Goal: Download file/media

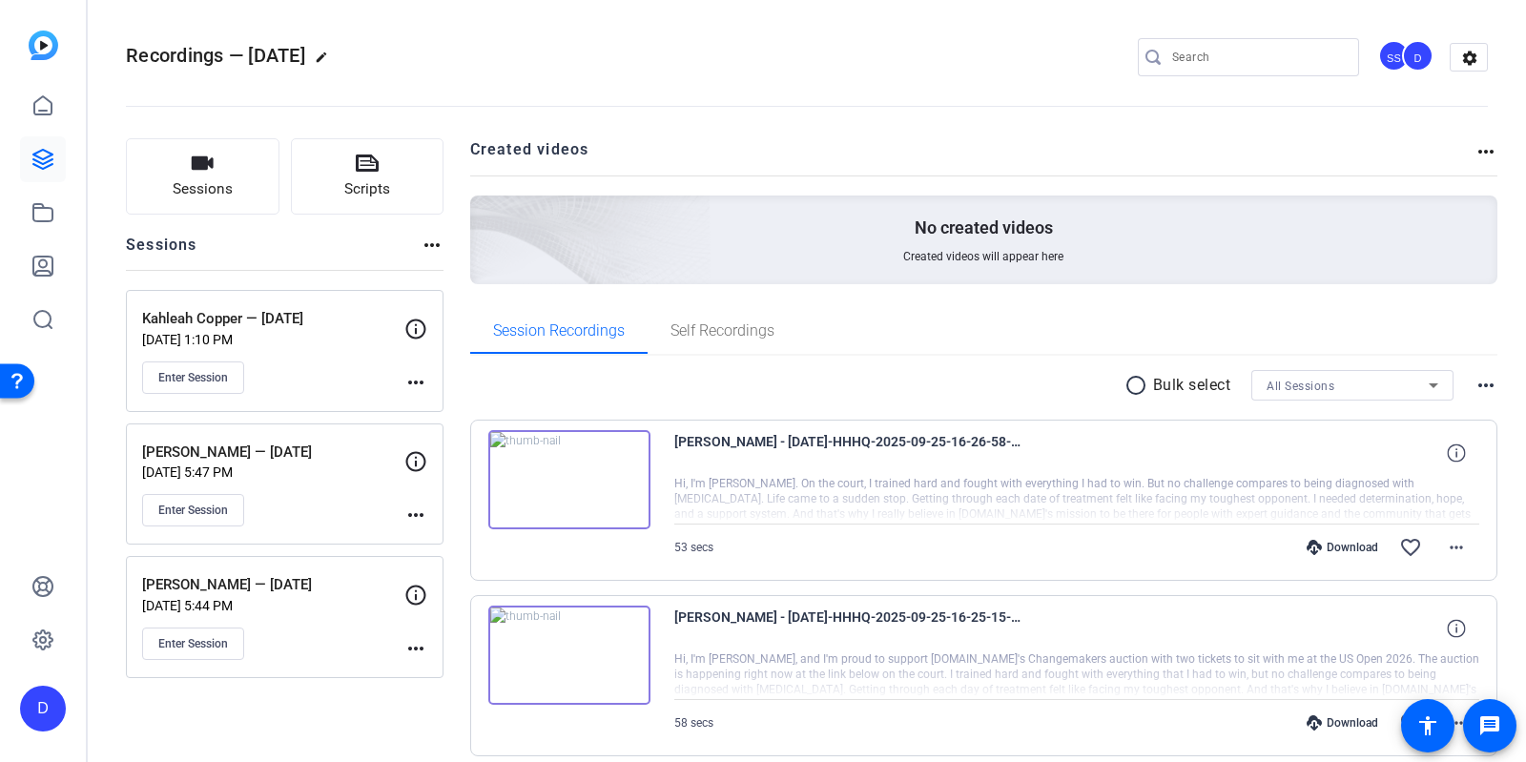
scroll to position [324, 0]
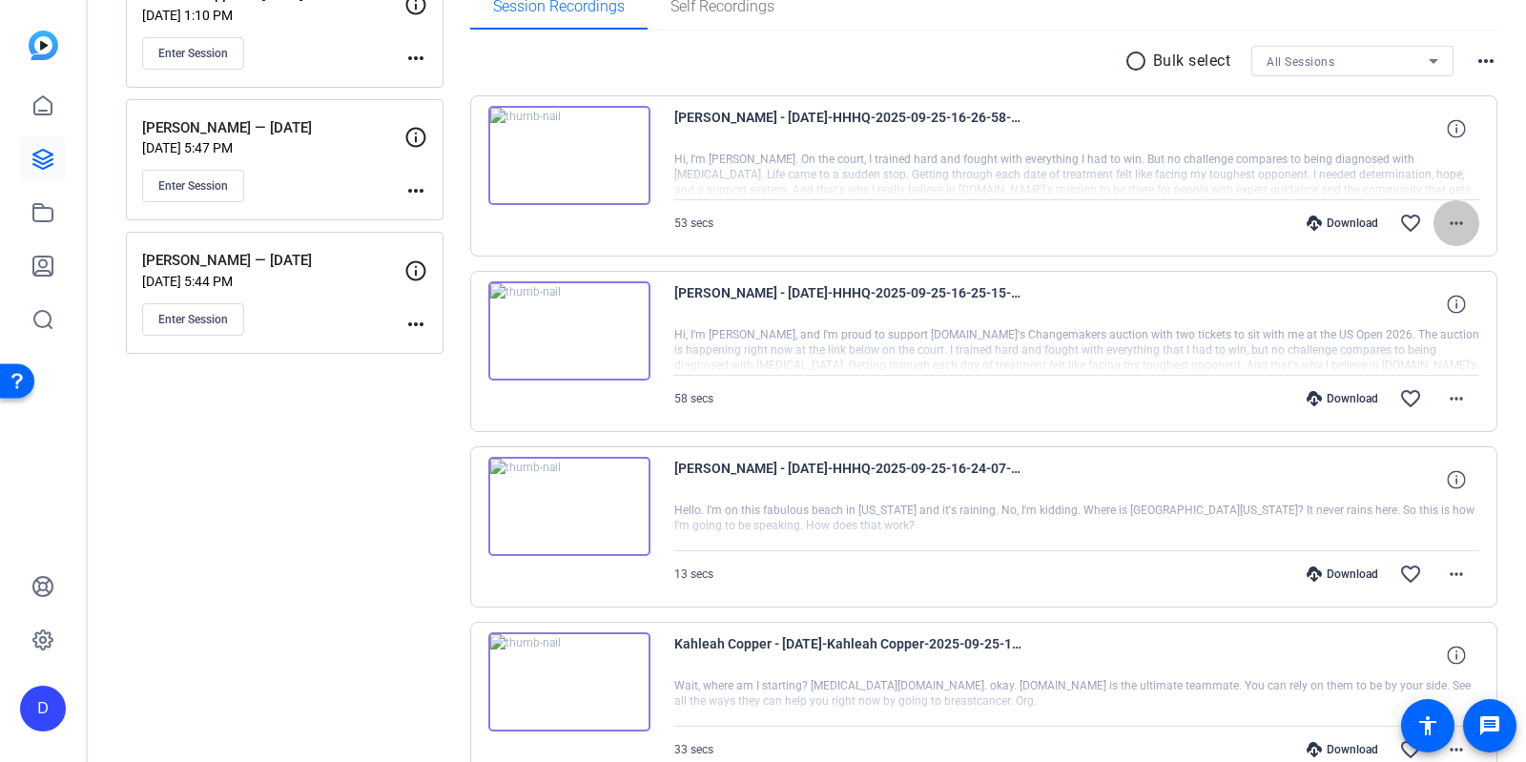
click at [1464, 223] on mat-icon "more_horiz" at bounding box center [1456, 223] width 23 height 23
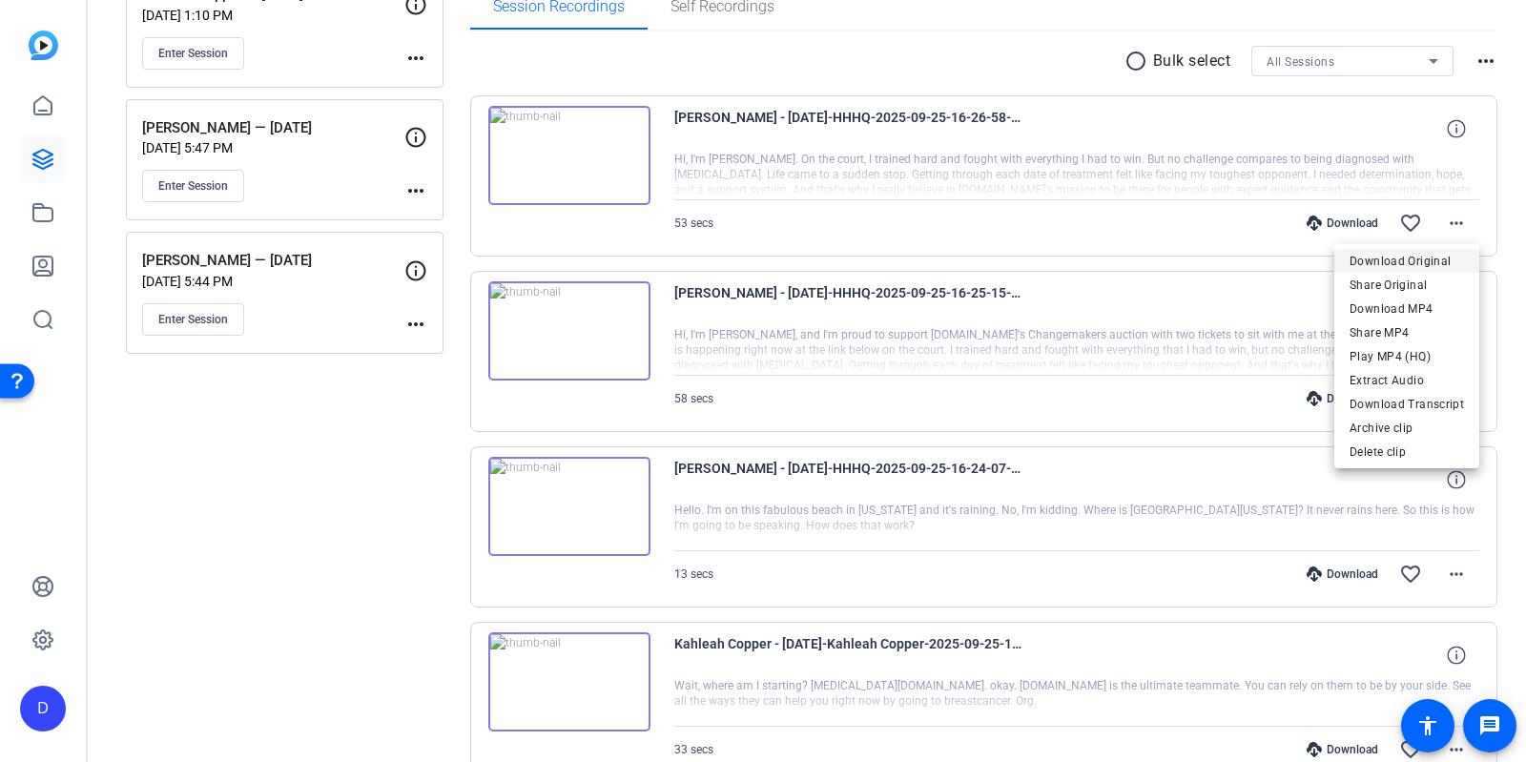
click at [1377, 257] on span "Download Original" at bounding box center [1407, 261] width 114 height 23
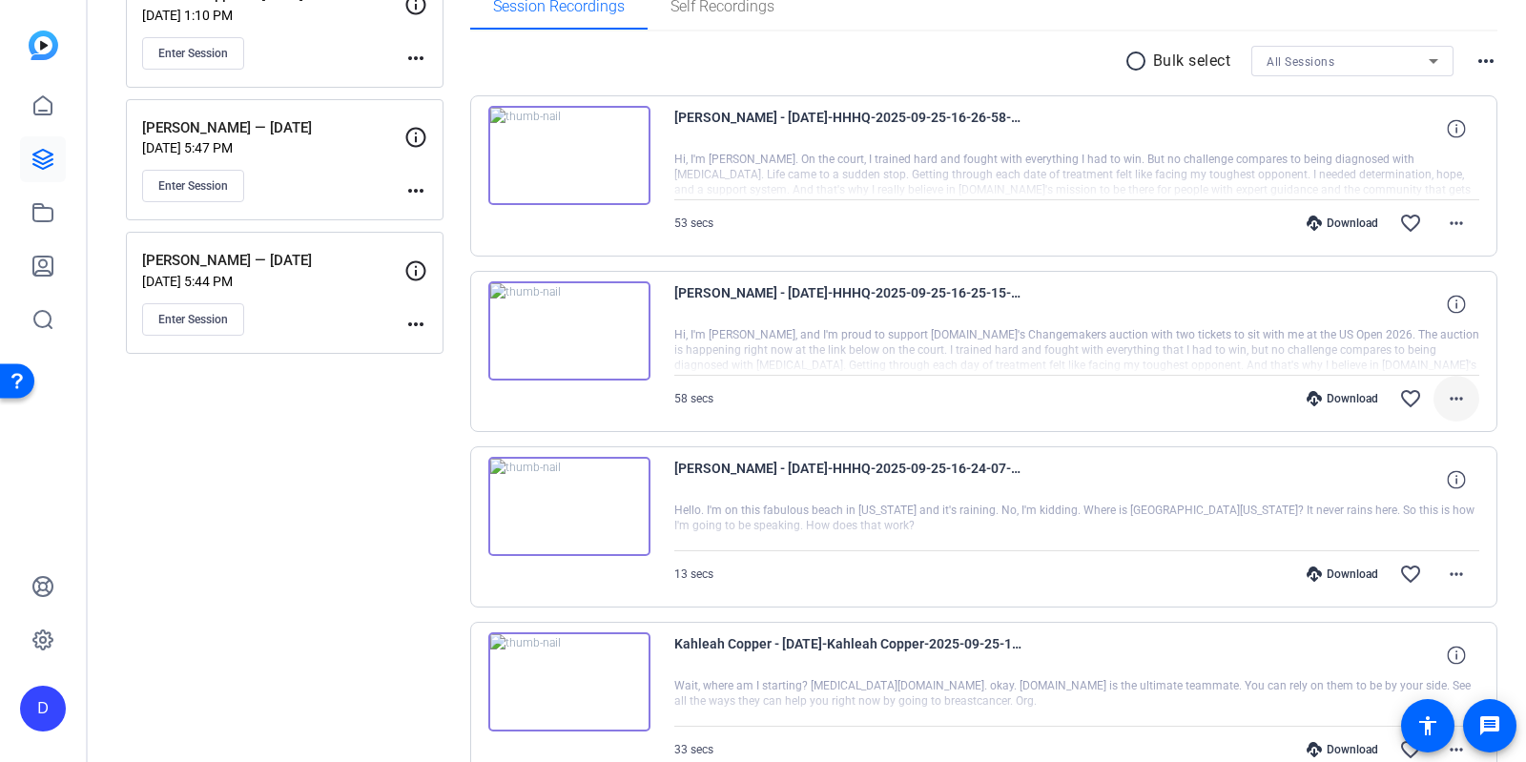
click at [1461, 392] on mat-icon "more_horiz" at bounding box center [1456, 398] width 23 height 23
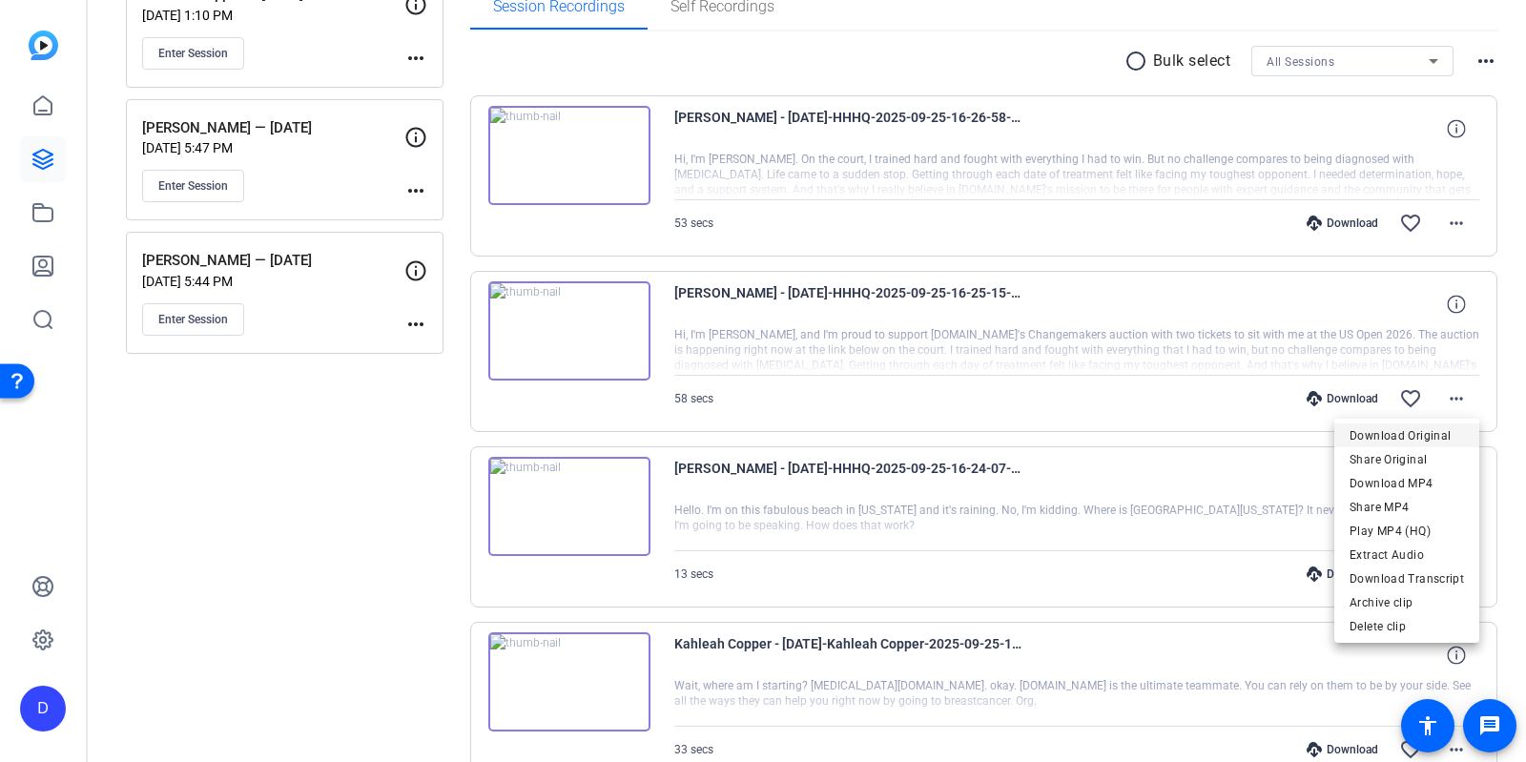
click at [1435, 435] on span "Download Original" at bounding box center [1407, 435] width 114 height 23
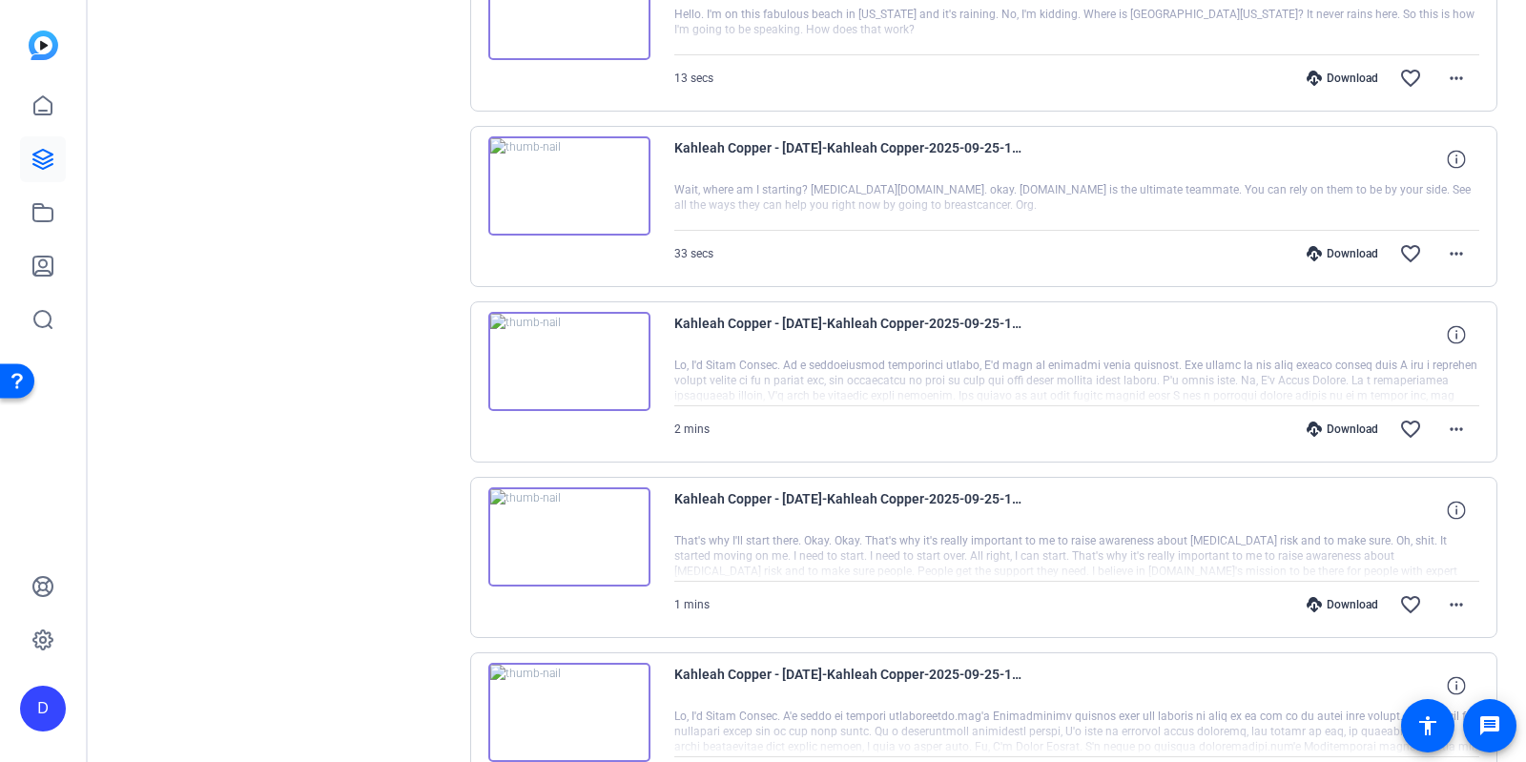
scroll to position [850, 0]
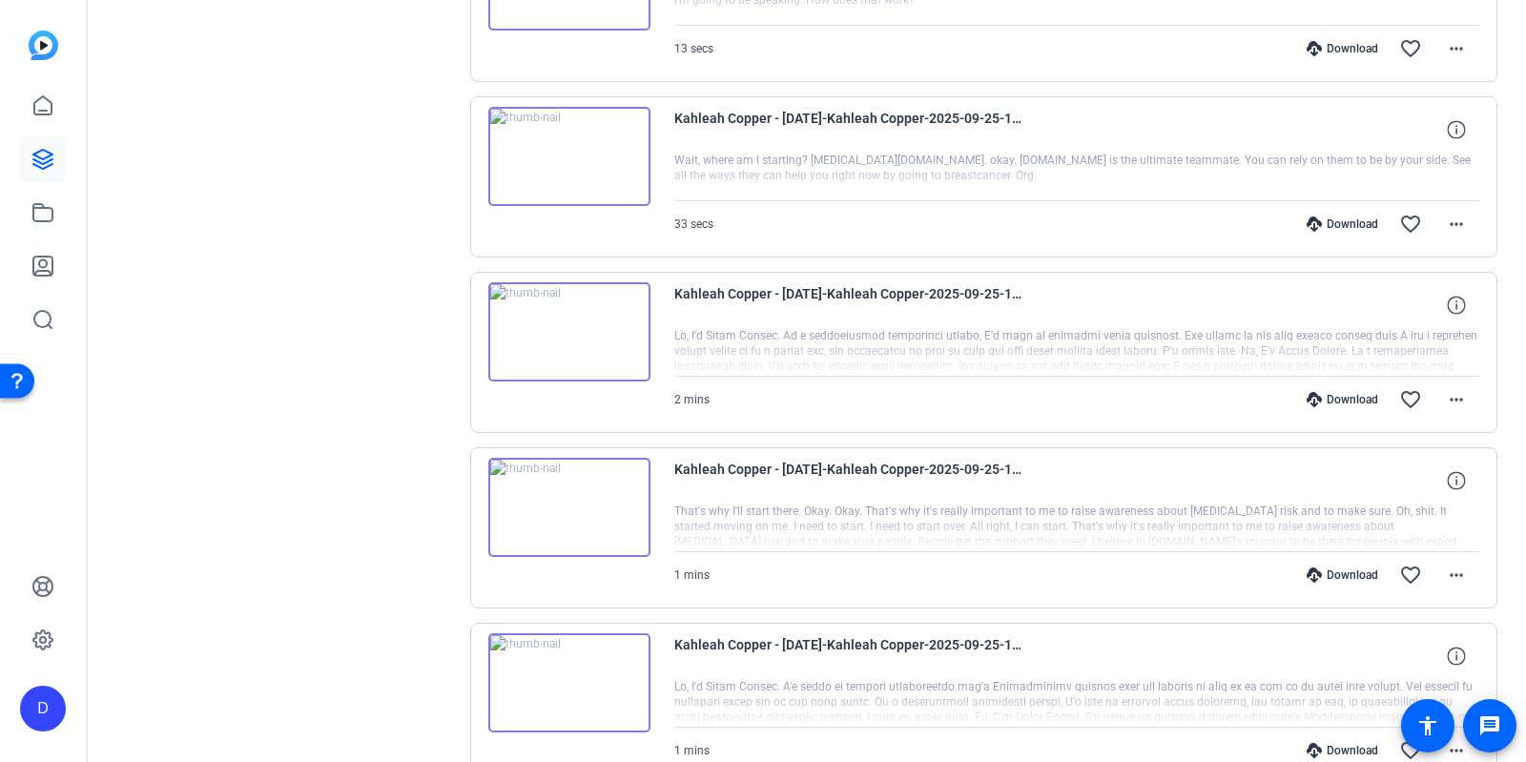
click at [566, 317] on img at bounding box center [569, 331] width 162 height 99
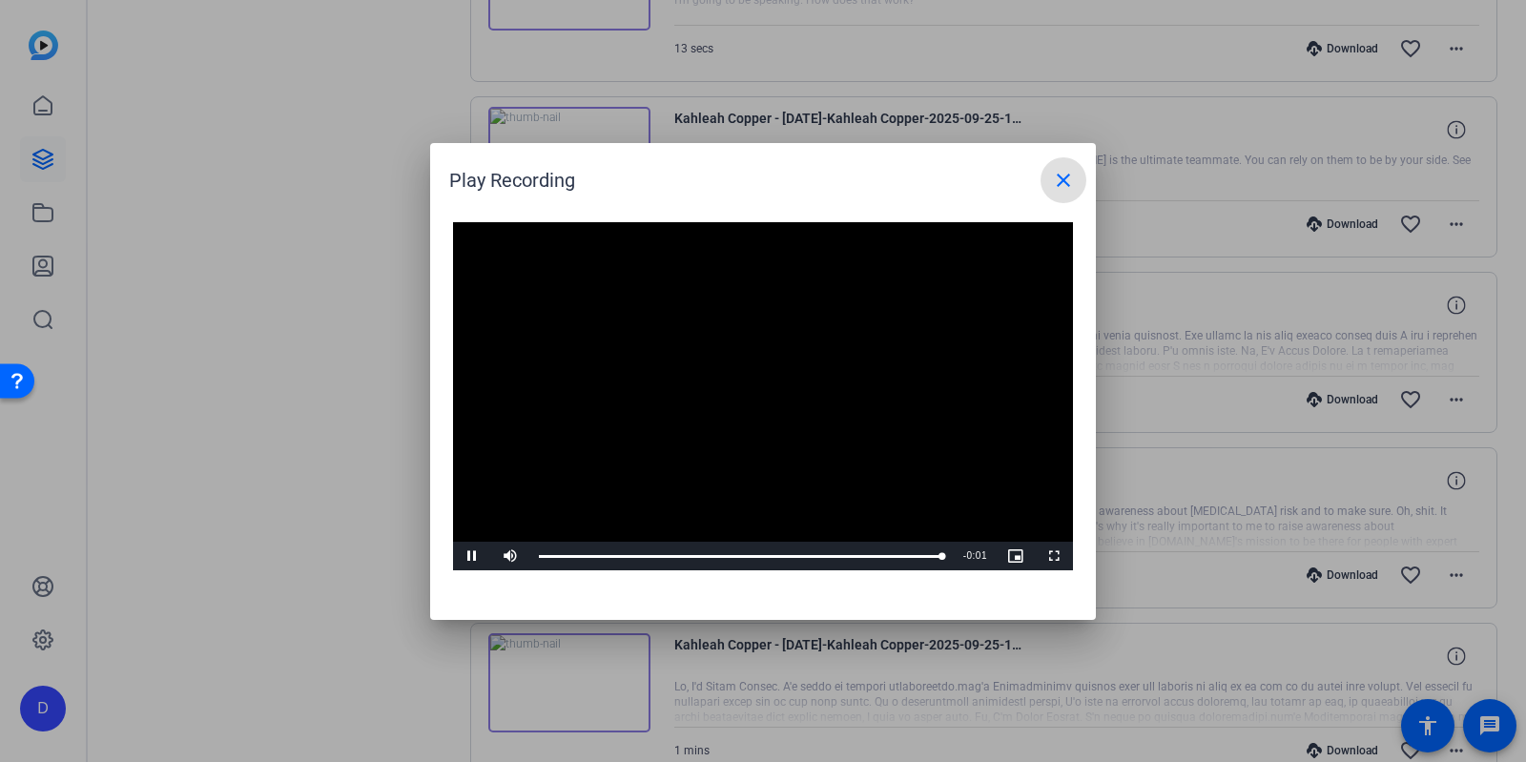
click at [1057, 182] on mat-icon "close" at bounding box center [1063, 180] width 23 height 23
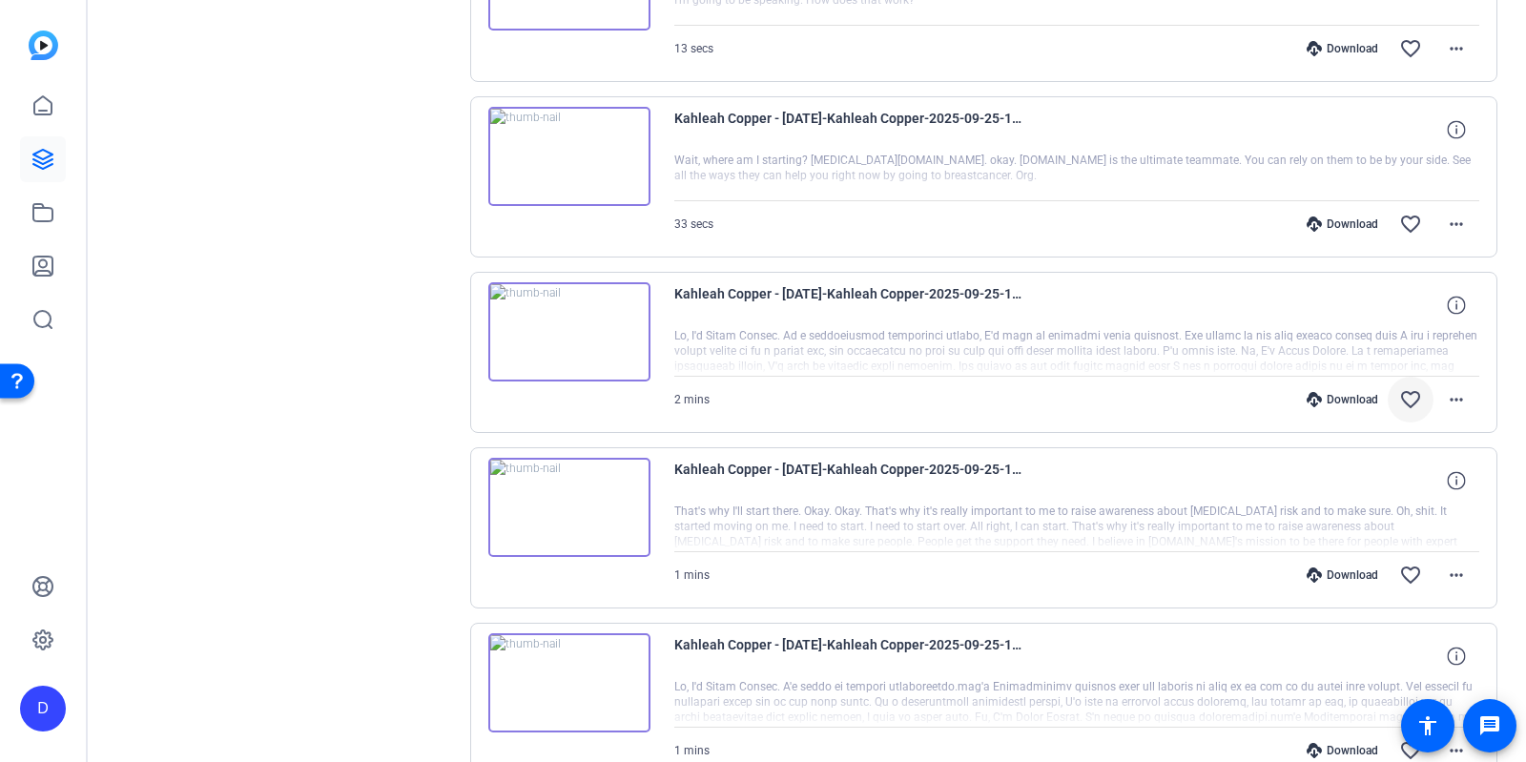
click at [1414, 388] on mat-icon "favorite_border" at bounding box center [1410, 399] width 23 height 23
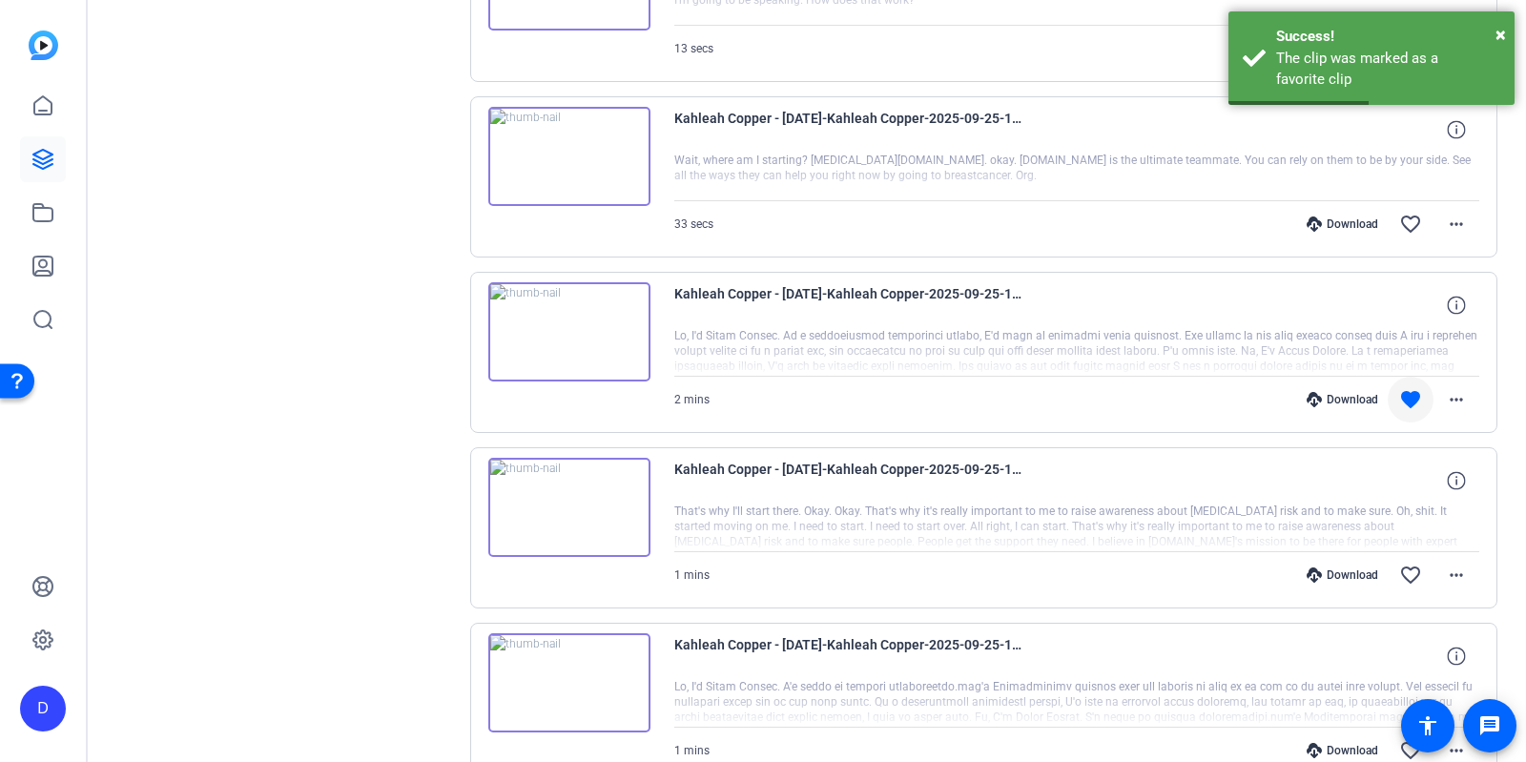
click at [567, 150] on img at bounding box center [569, 156] width 162 height 99
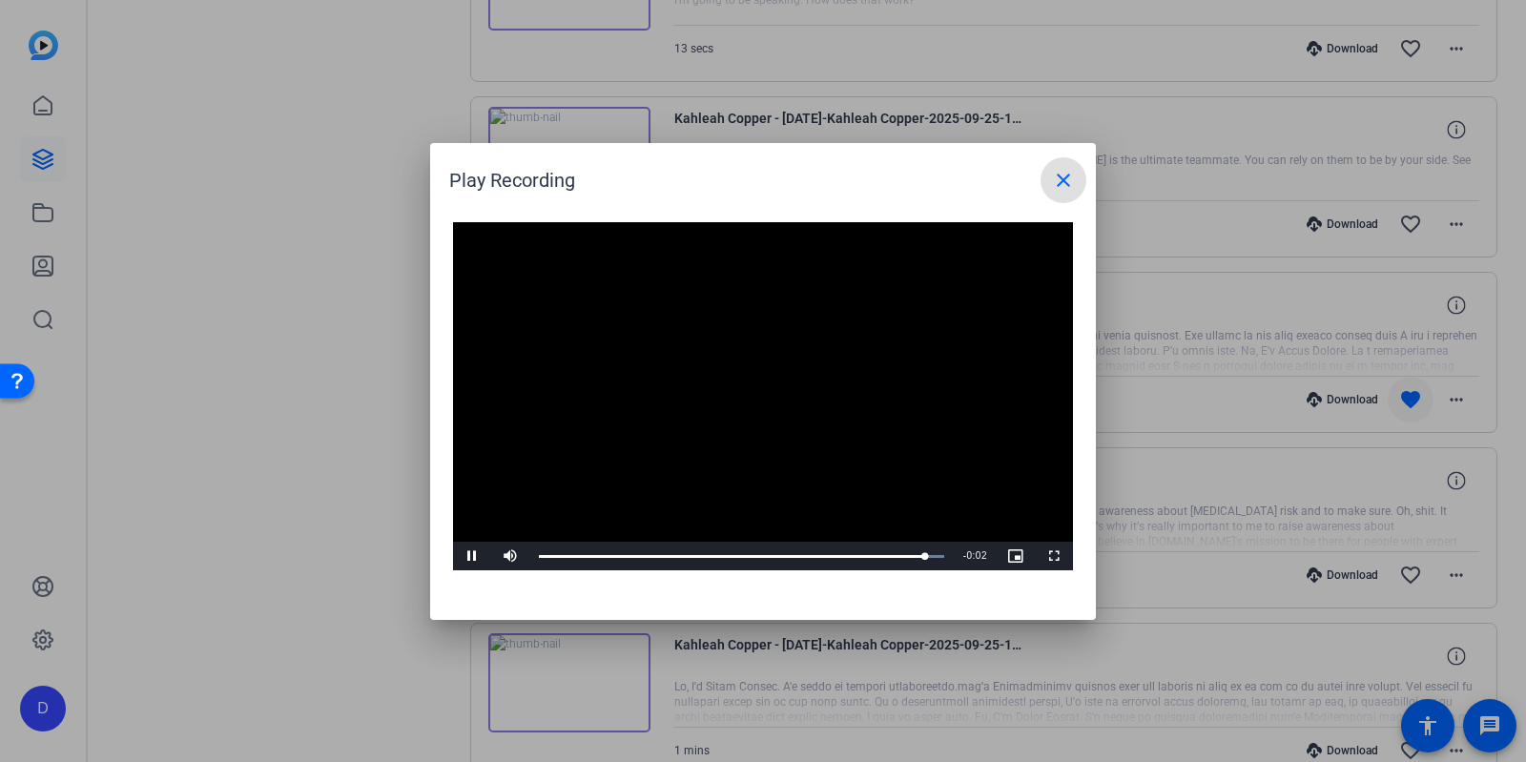
click at [1070, 172] on mat-icon "close" at bounding box center [1063, 180] width 23 height 23
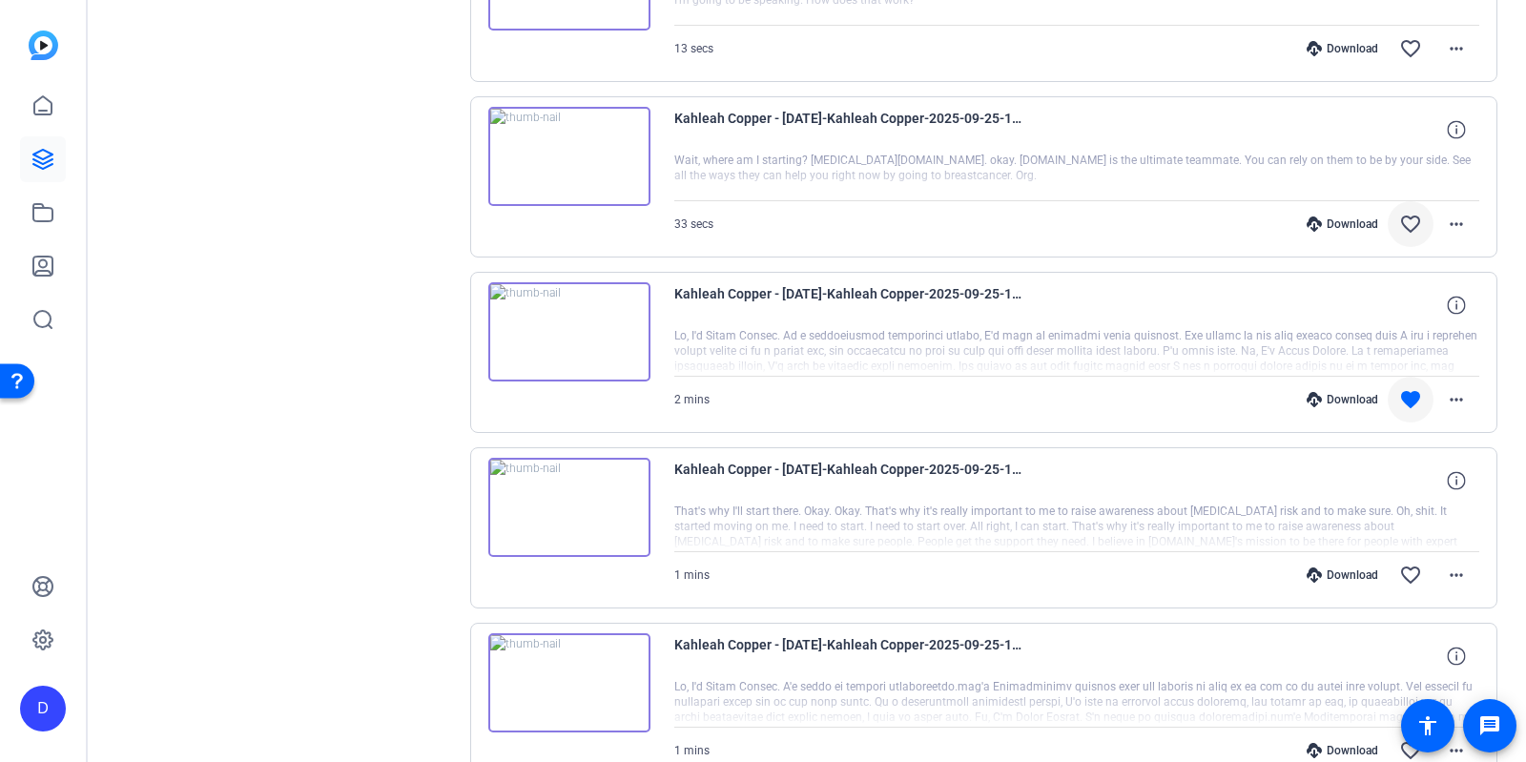
click at [1407, 221] on mat-icon "favorite_border" at bounding box center [1410, 224] width 23 height 23
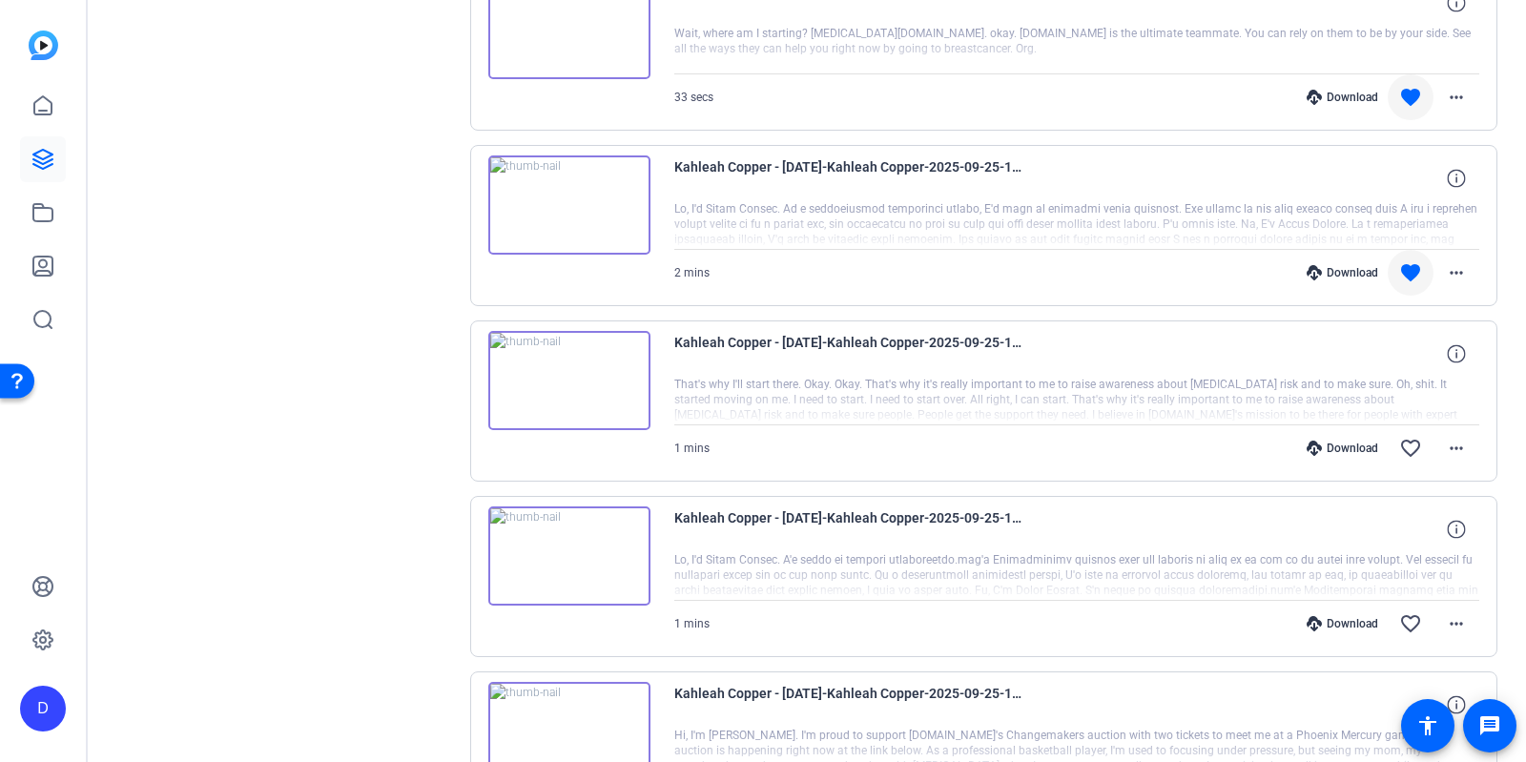
scroll to position [983, 0]
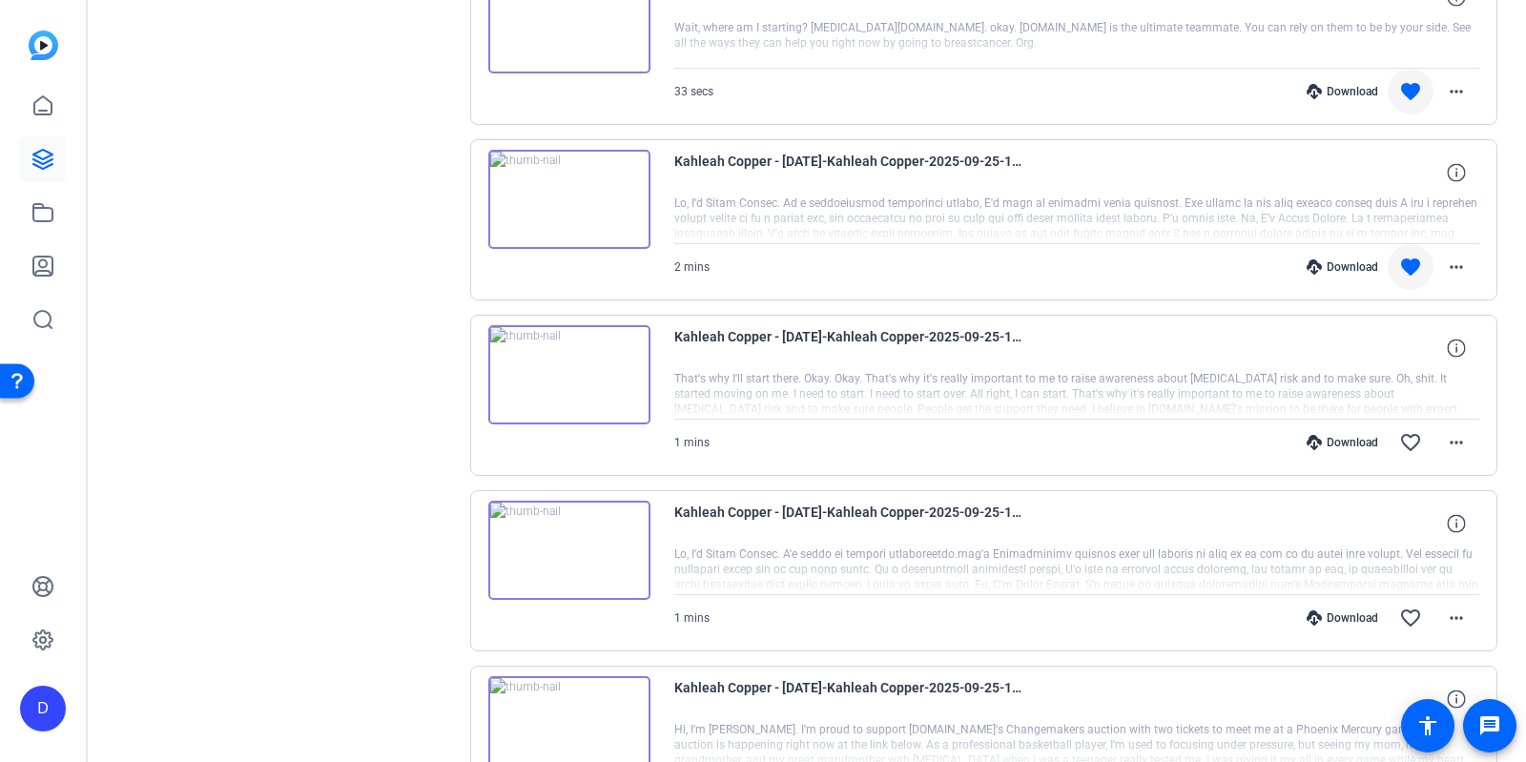
click at [1357, 260] on div "Download" at bounding box center [1342, 266] width 91 height 15
click at [1337, 84] on div "Download" at bounding box center [1342, 91] width 91 height 15
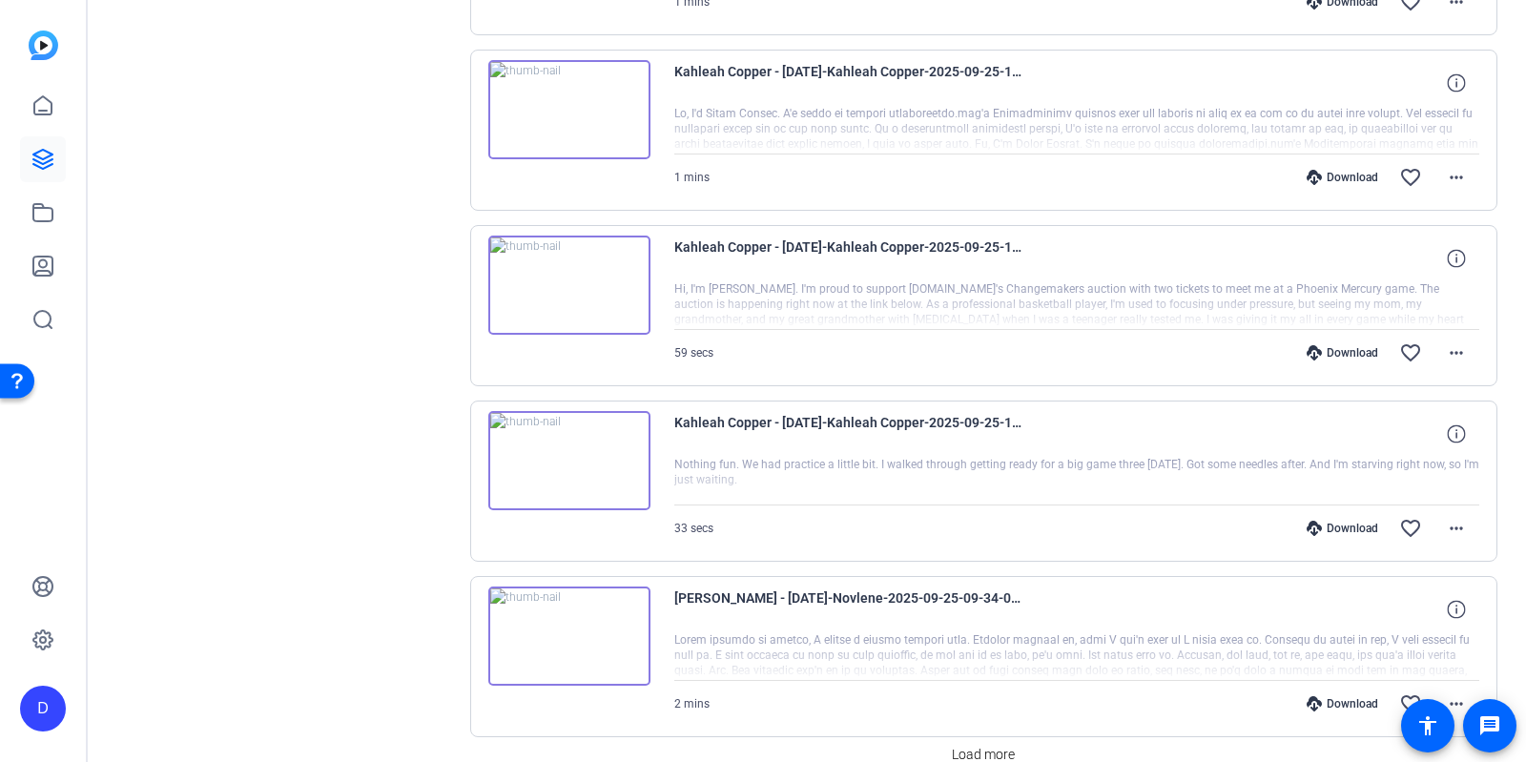
scroll to position [1418, 0]
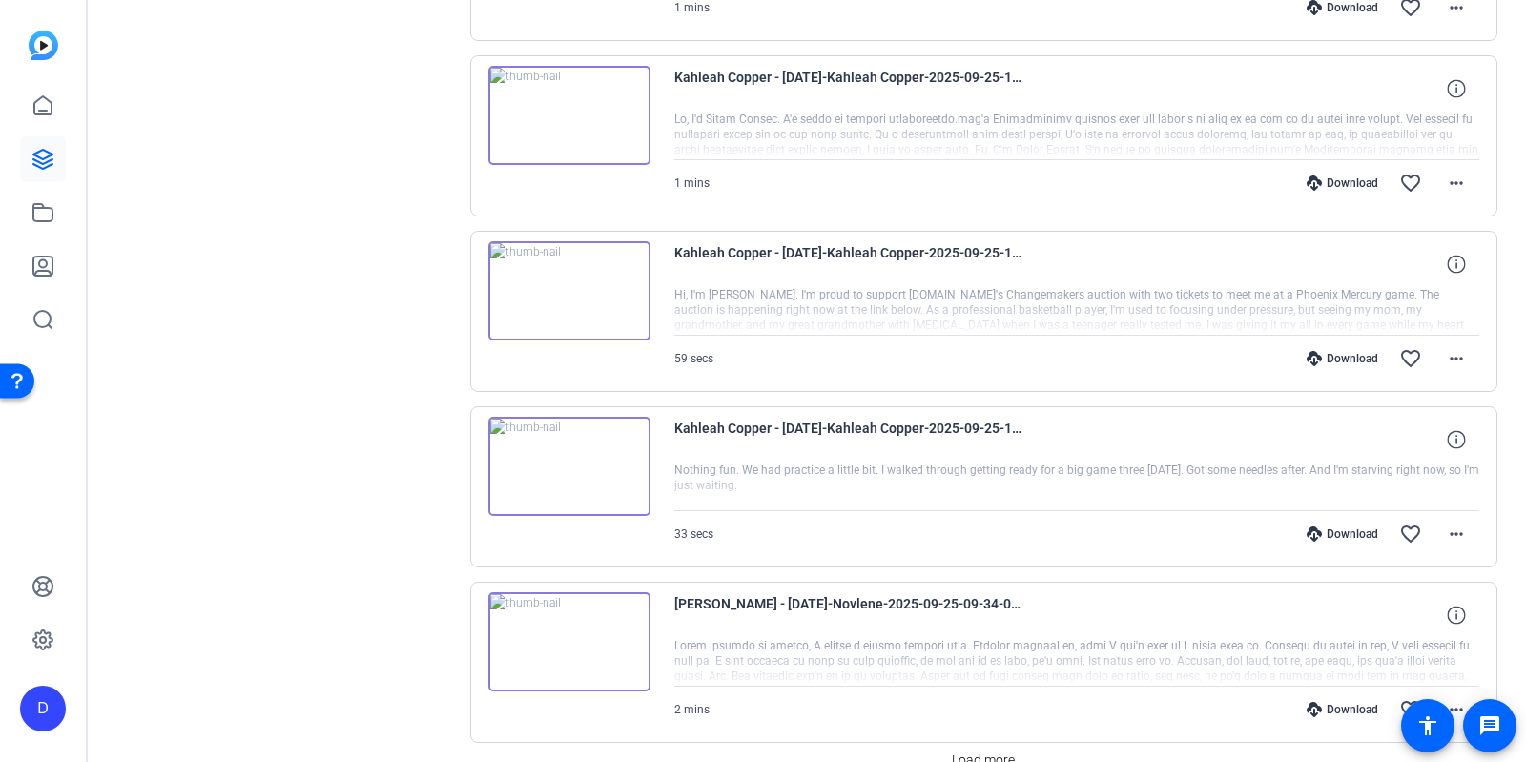
click at [563, 276] on img at bounding box center [569, 290] width 162 height 99
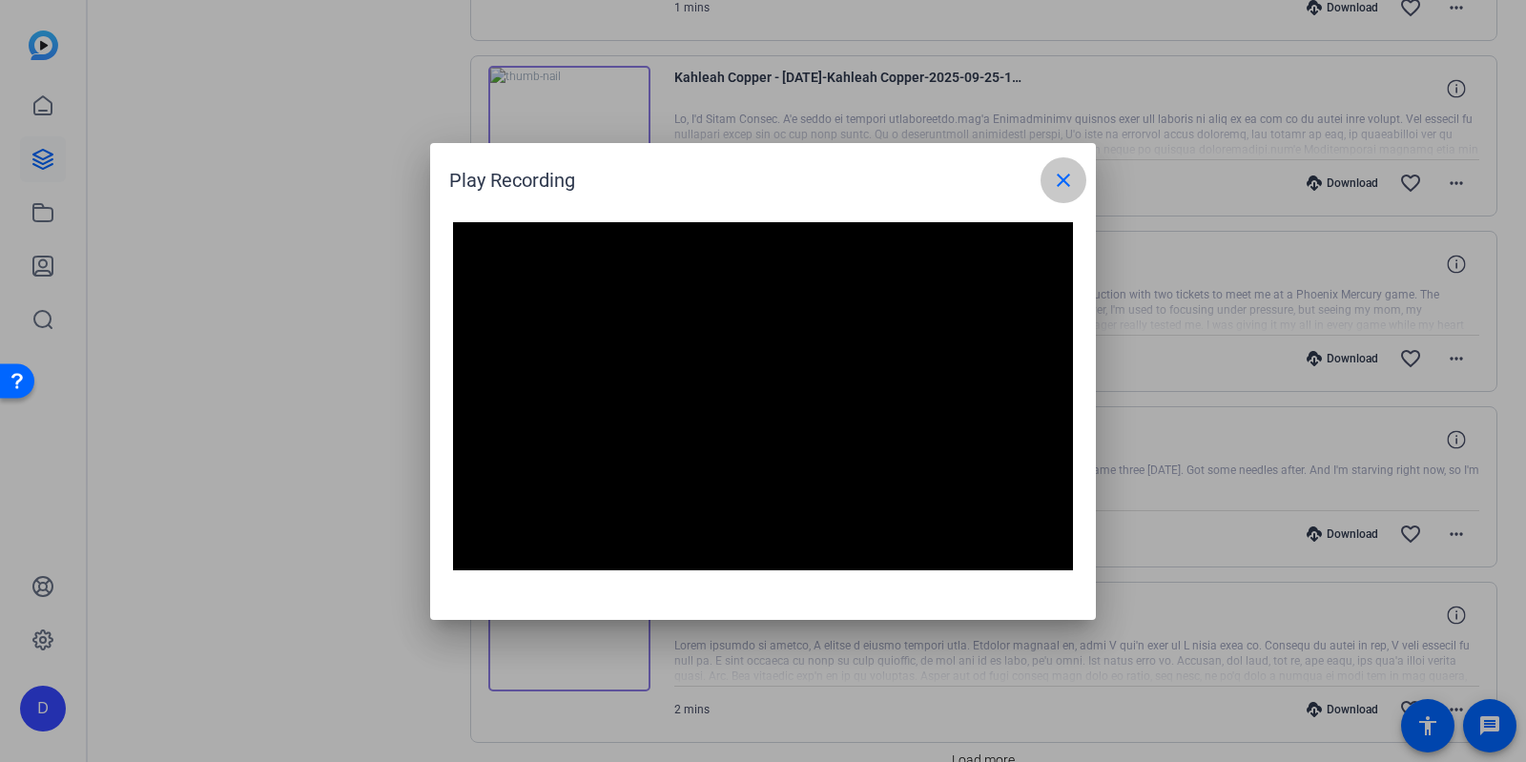
click at [1059, 184] on mat-icon "close" at bounding box center [1063, 180] width 23 height 23
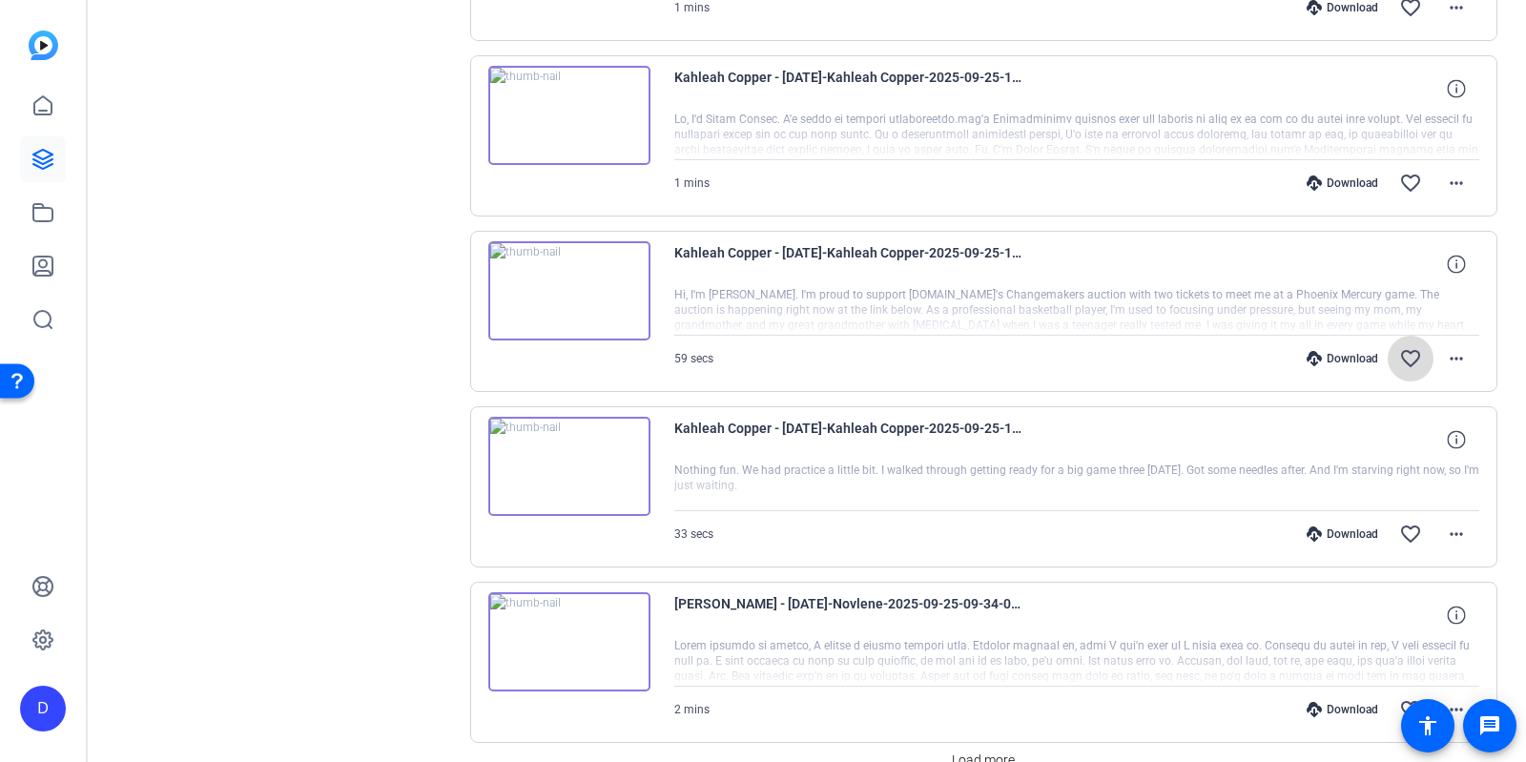
click at [1412, 348] on mat-icon "favorite_border" at bounding box center [1410, 358] width 23 height 23
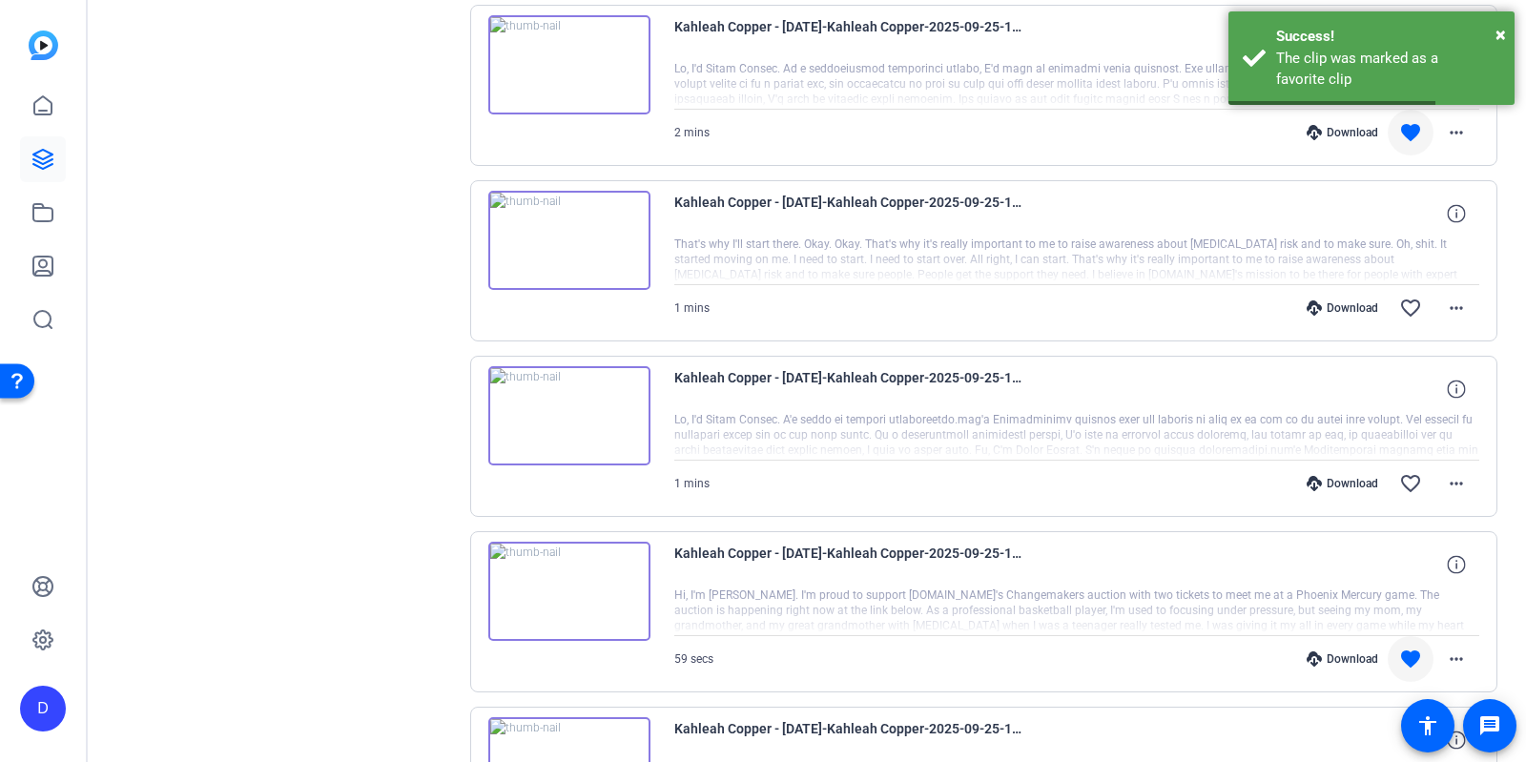
scroll to position [1041, 0]
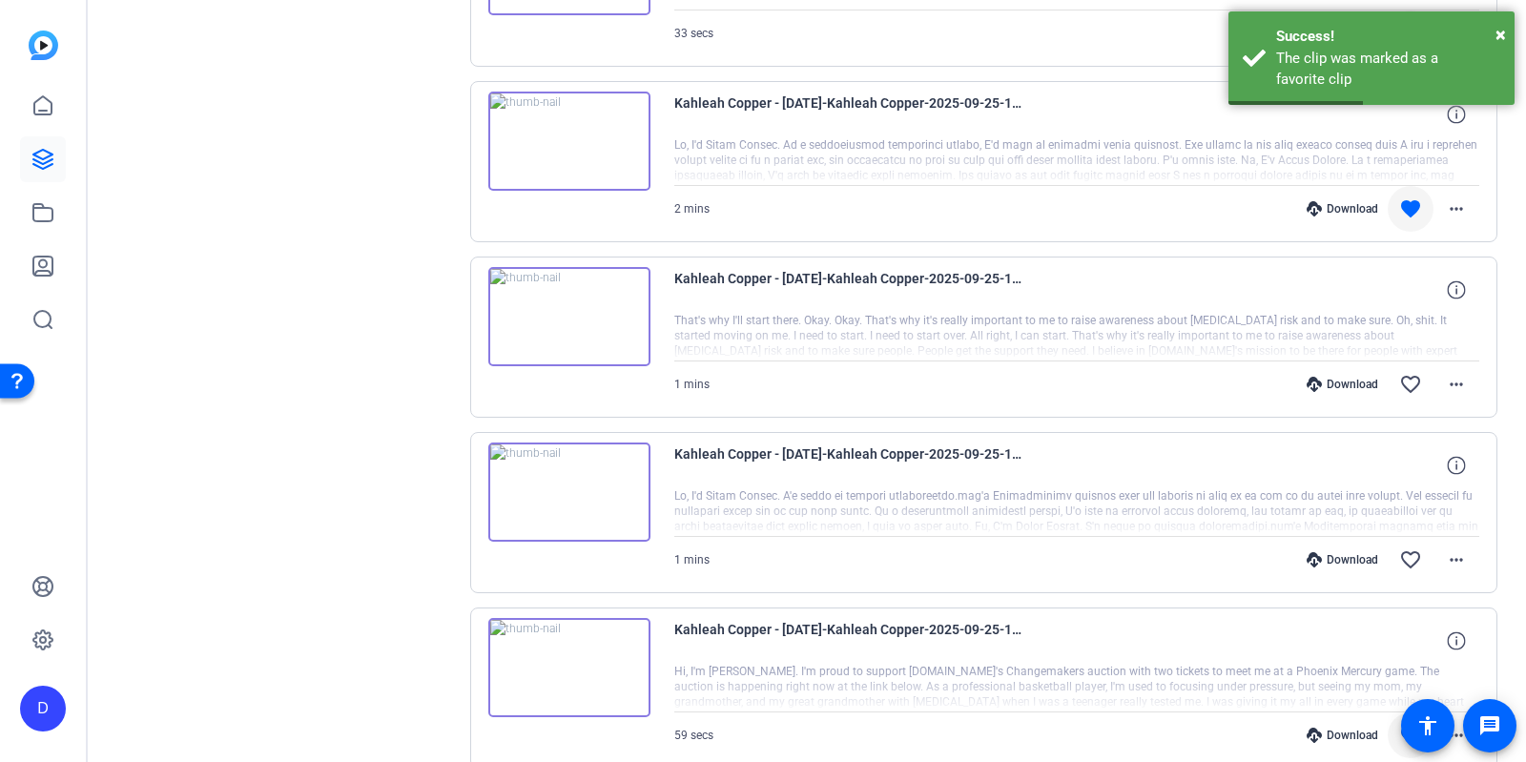
click at [561, 479] on img at bounding box center [569, 492] width 162 height 99
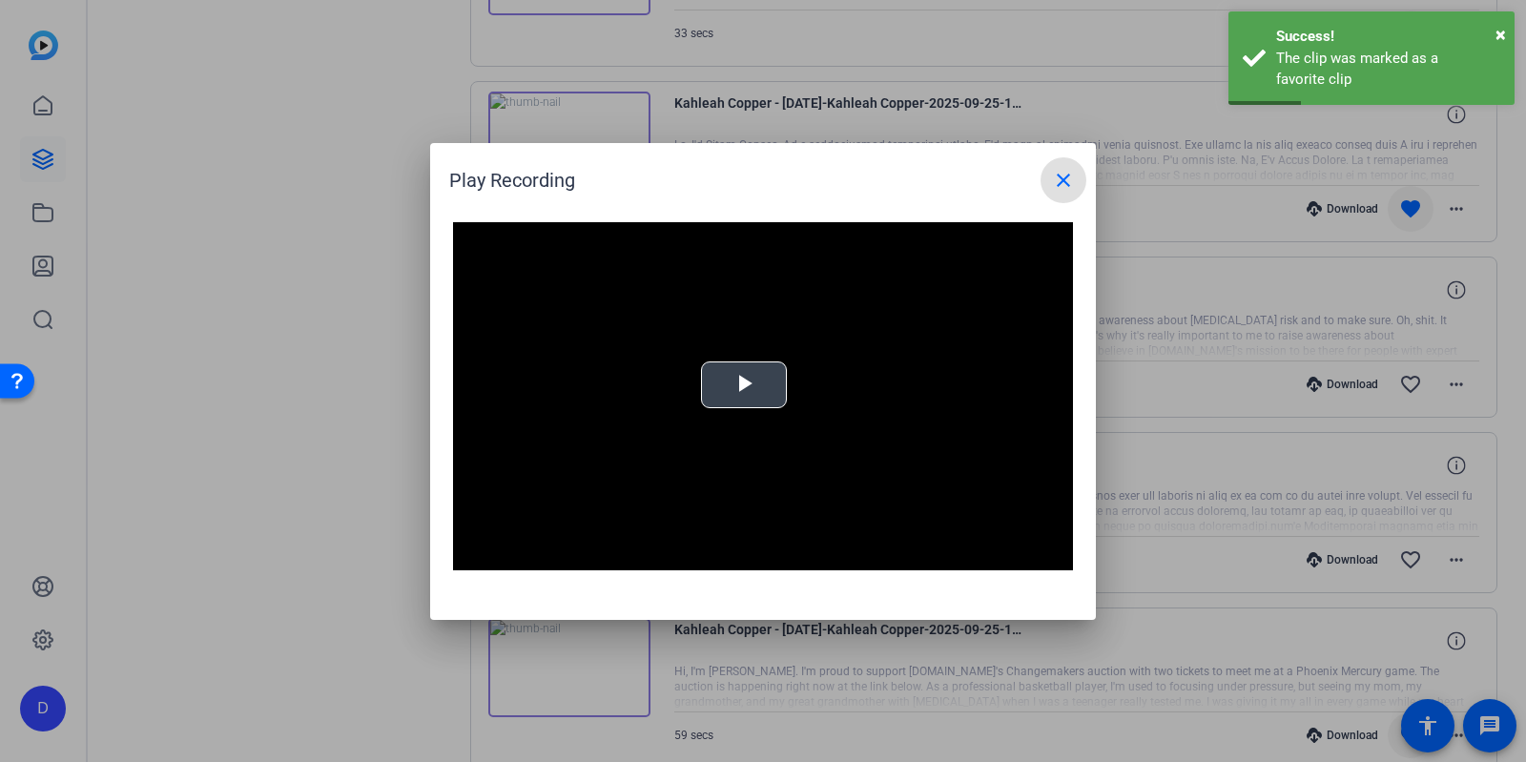
click at [744, 384] on span "Video Player" at bounding box center [744, 384] width 0 height 0
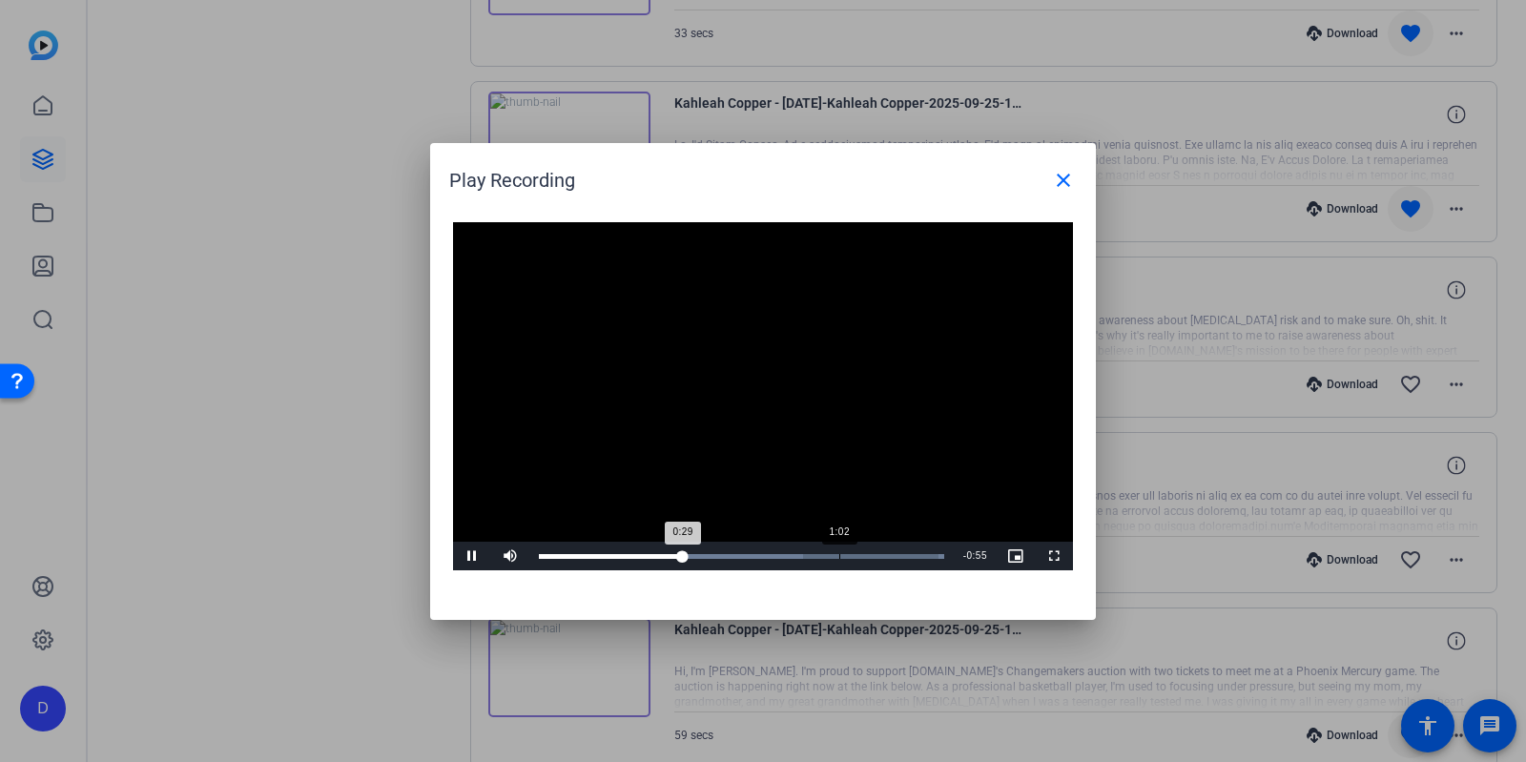
click at [840, 554] on div "Loaded : 100.00% 1:02 0:29" at bounding box center [741, 556] width 405 height 5
click at [1063, 182] on mat-icon "close" at bounding box center [1063, 180] width 23 height 23
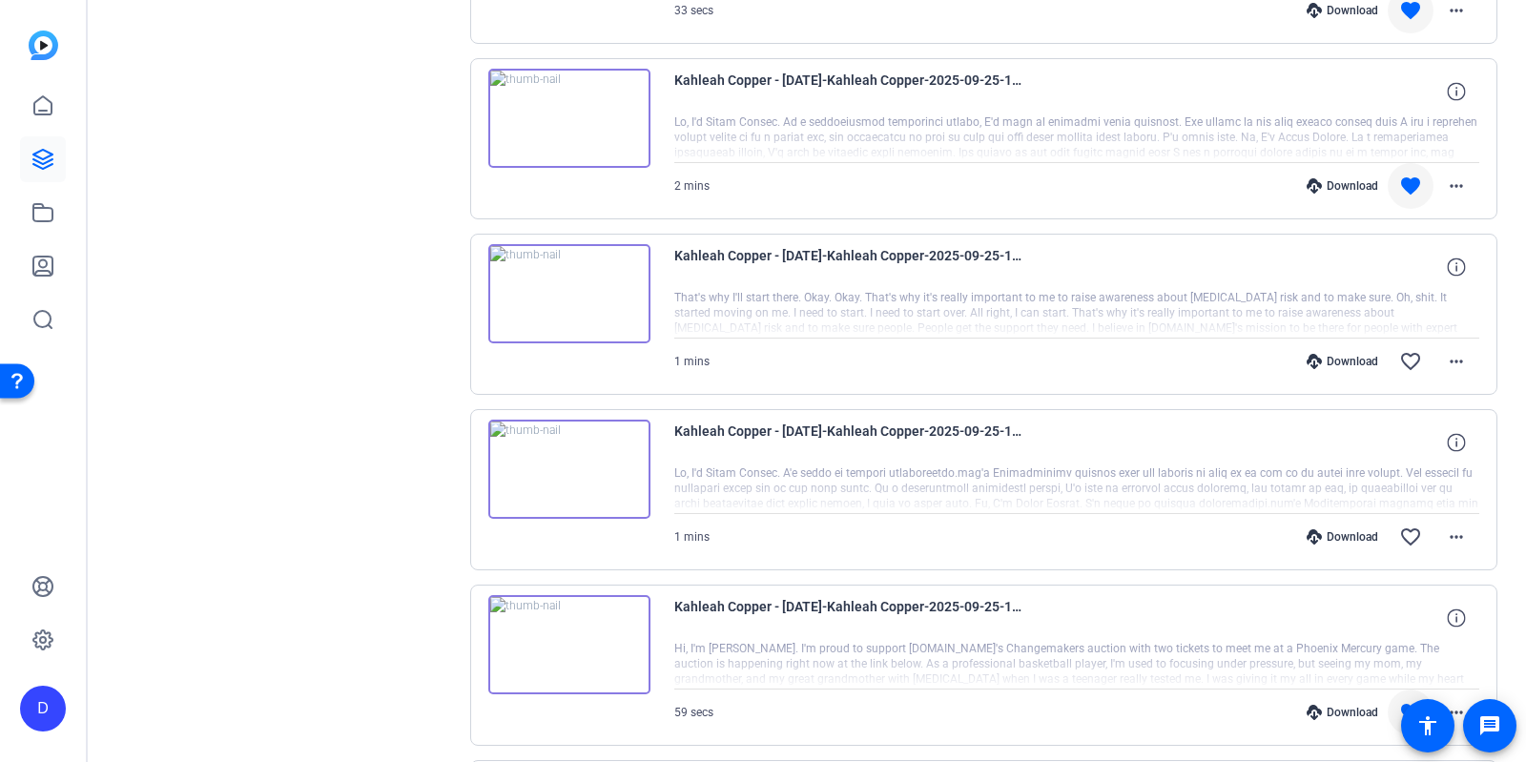
scroll to position [1044, 0]
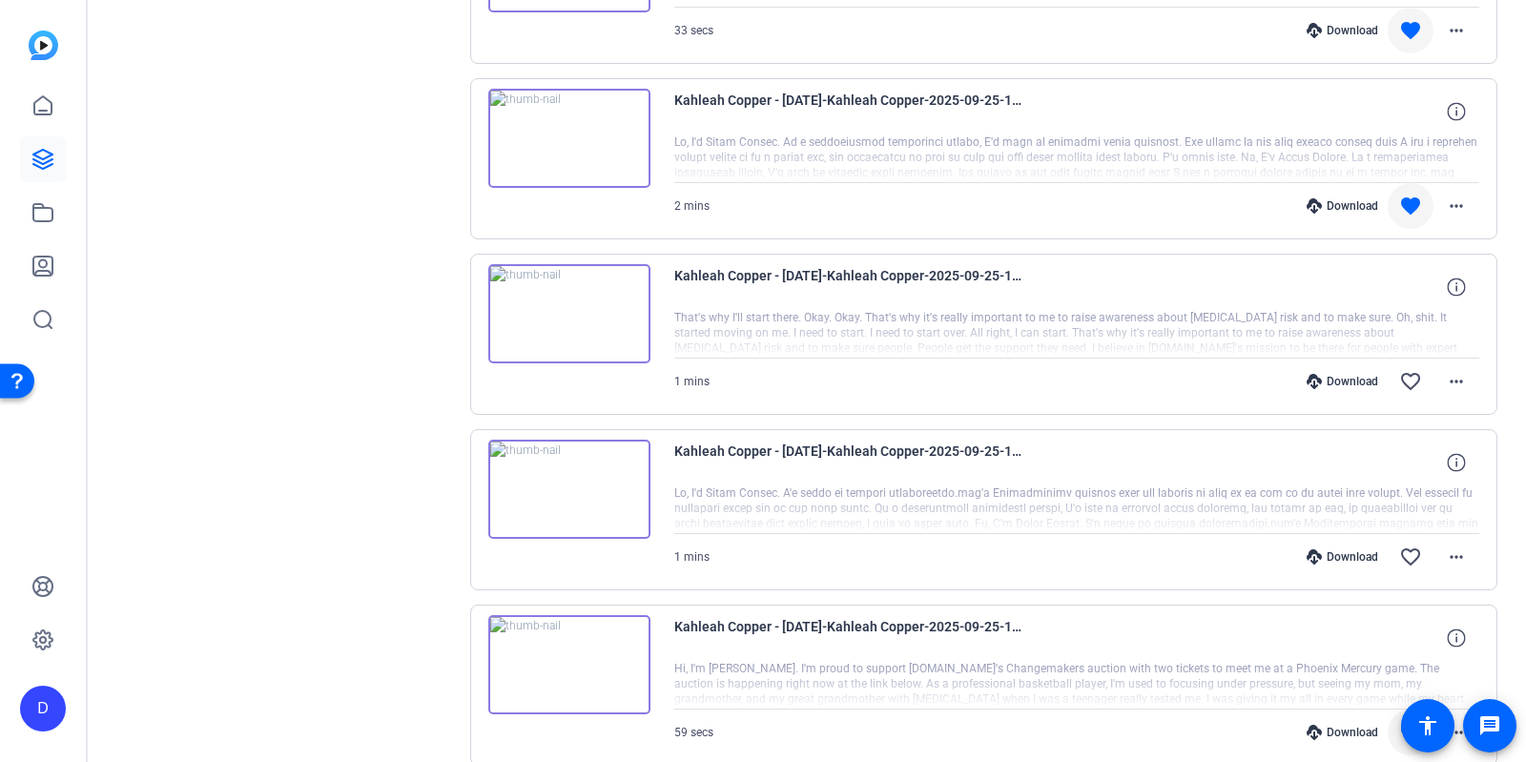
click at [603, 295] on img at bounding box center [569, 313] width 162 height 99
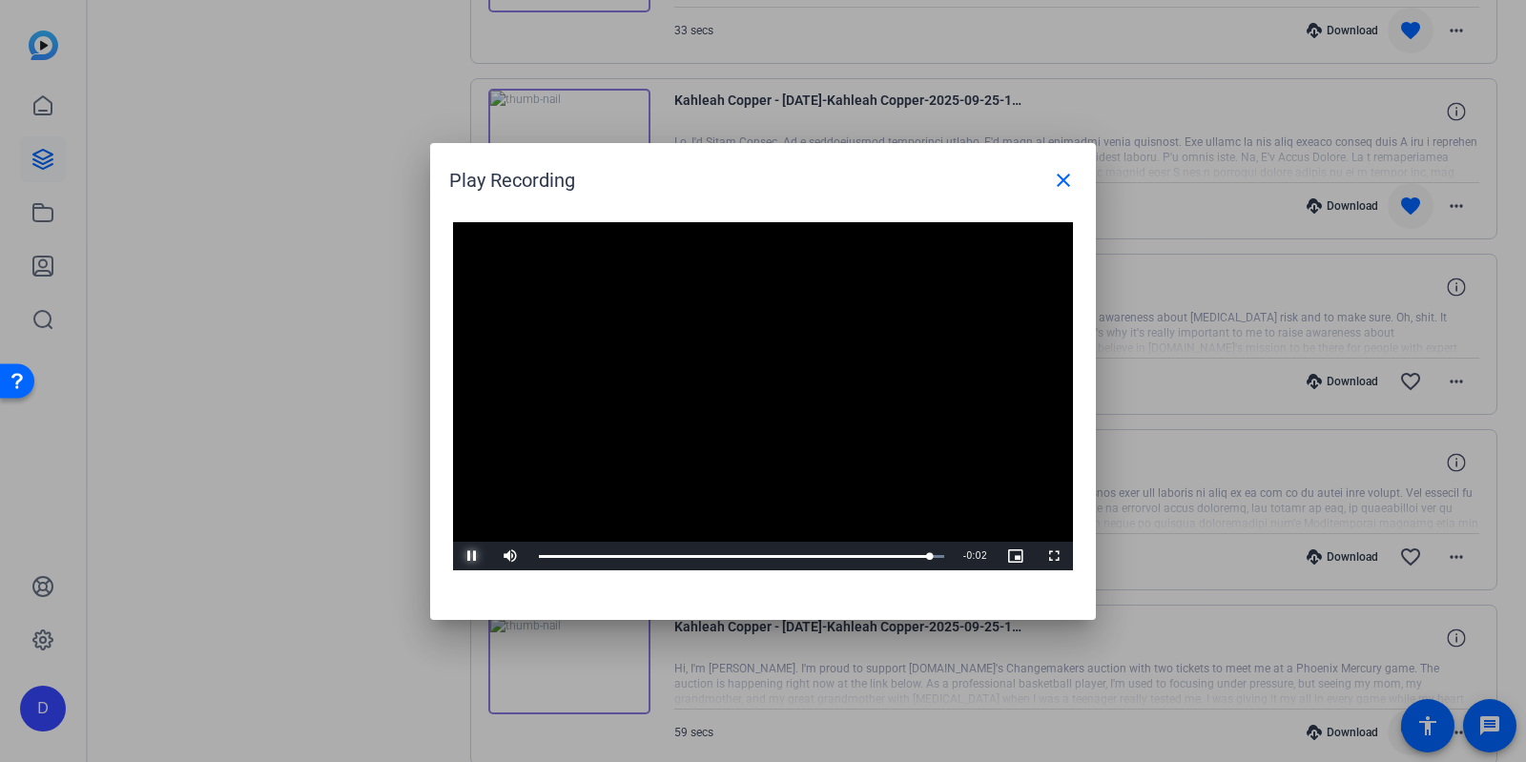
click at [471, 556] on span "Video Player" at bounding box center [472, 556] width 38 height 0
click at [1060, 176] on mat-icon "close" at bounding box center [1063, 180] width 23 height 23
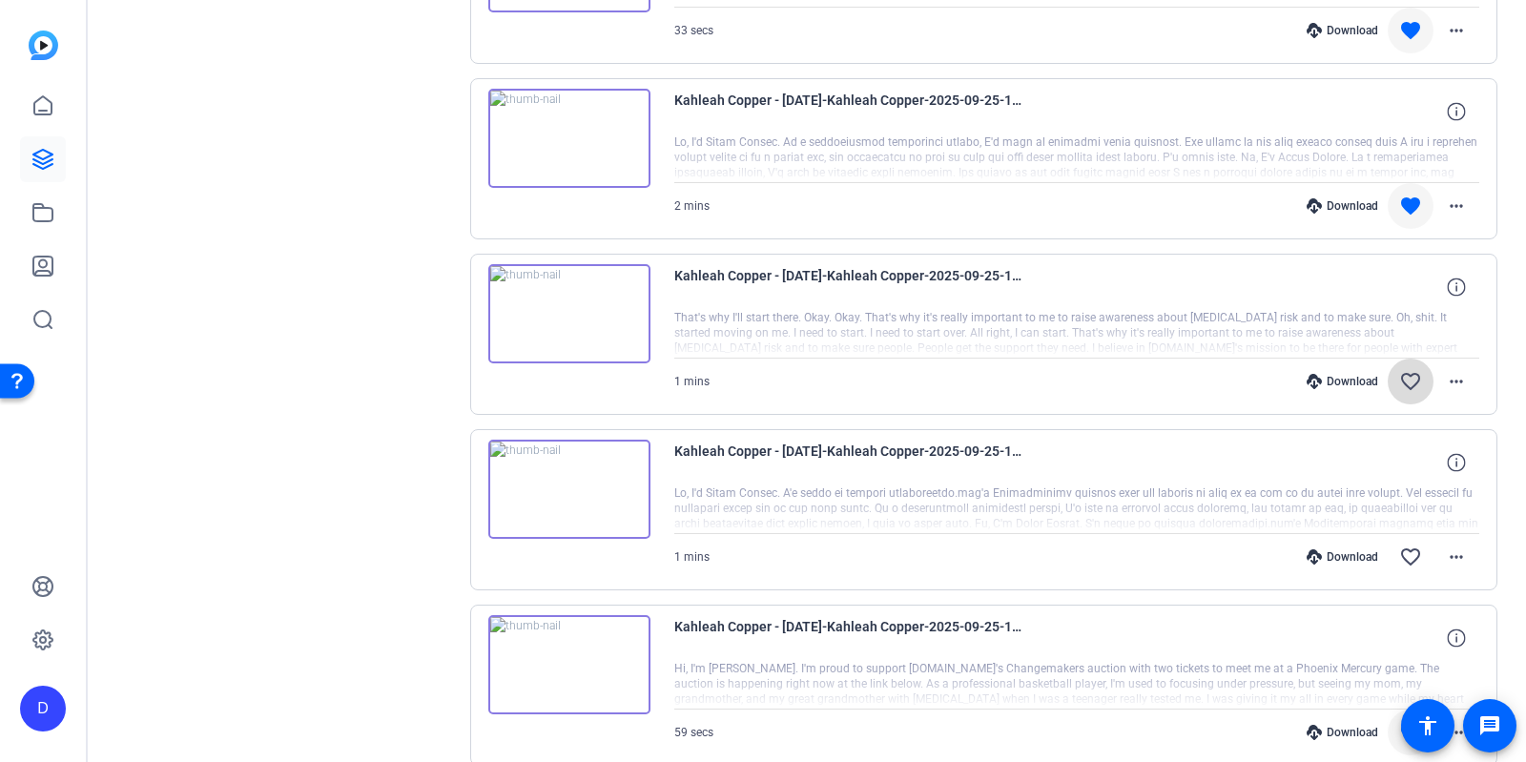
click at [1415, 370] on mat-icon "favorite_border" at bounding box center [1410, 381] width 23 height 23
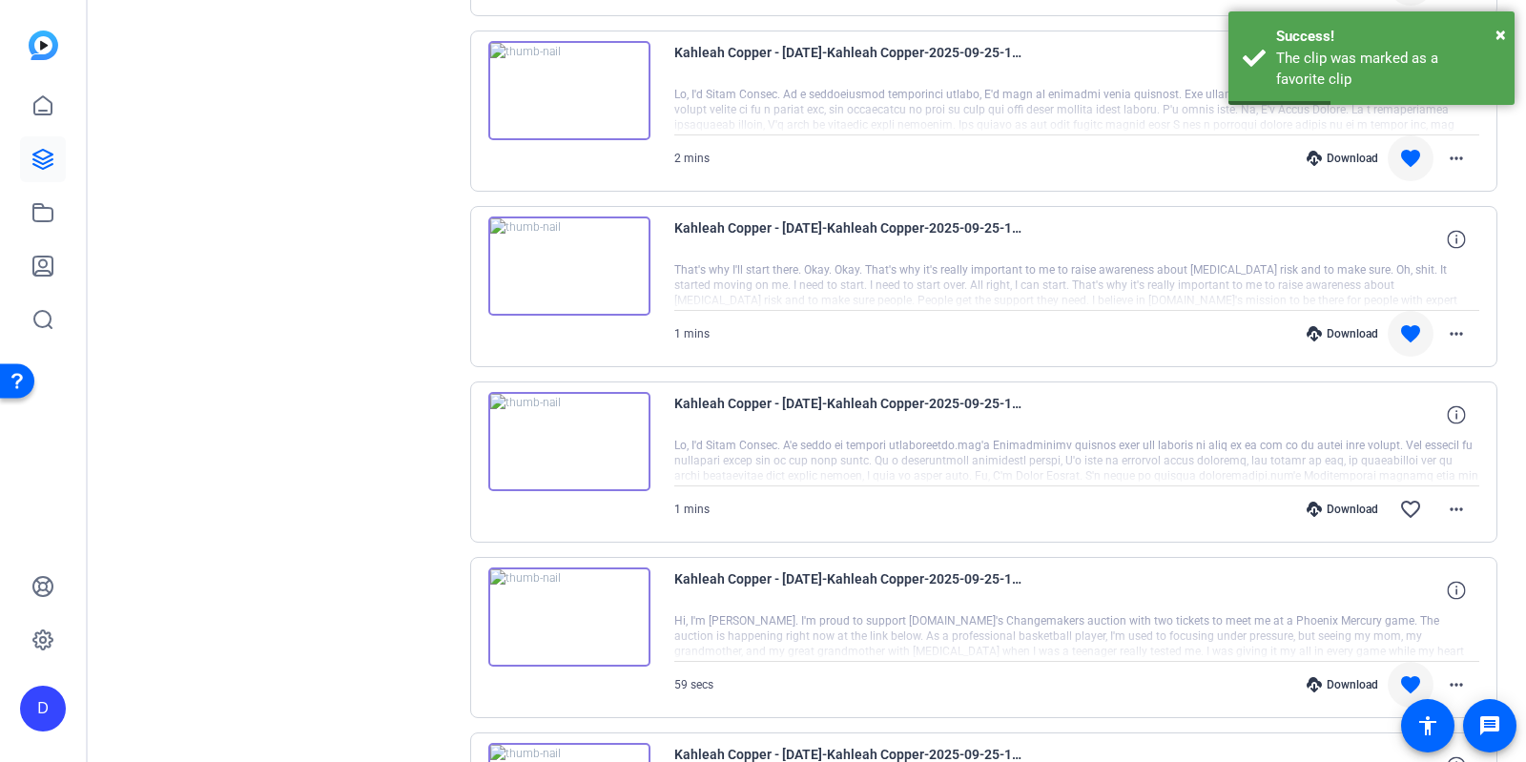
scroll to position [1045, 0]
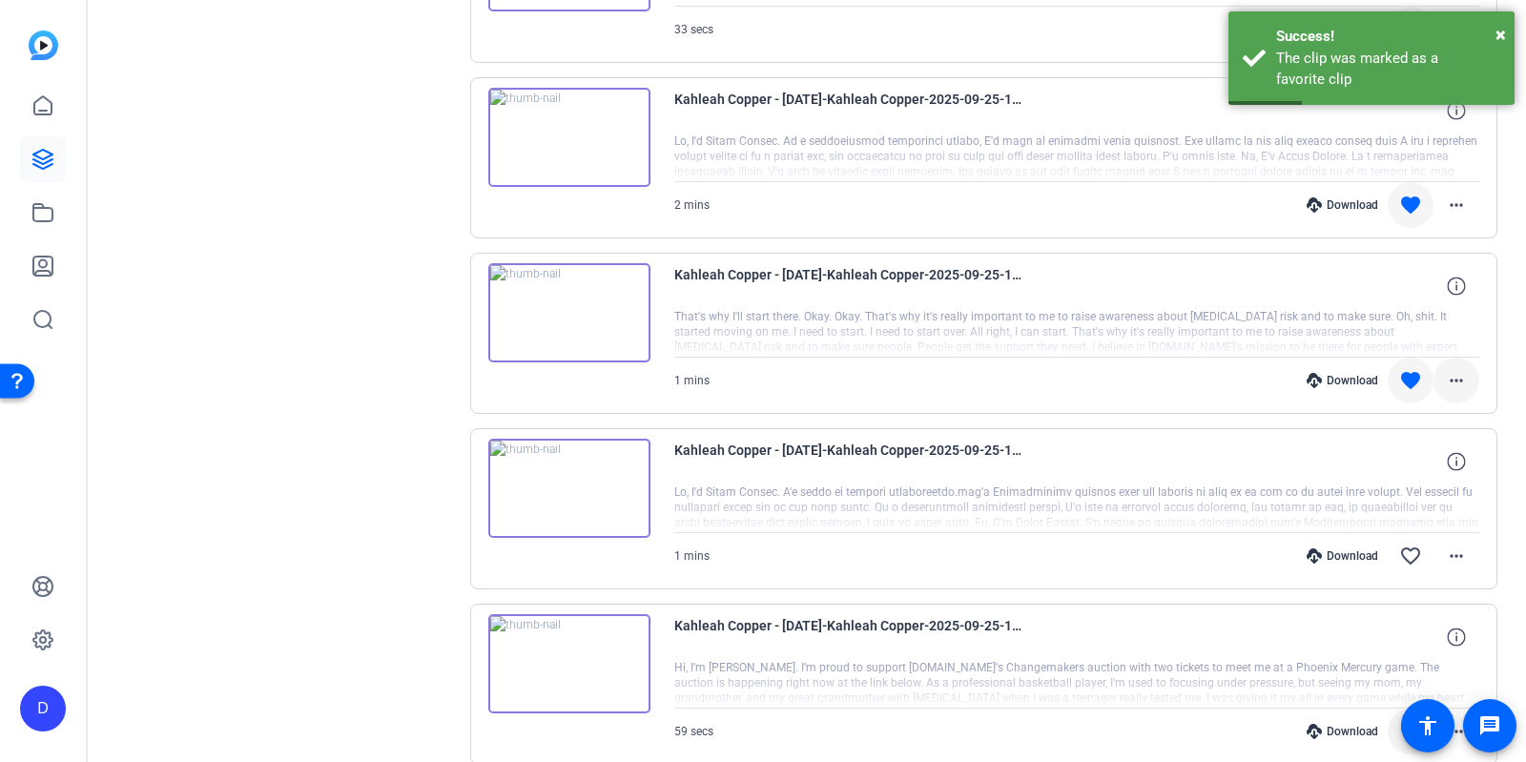
click at [1447, 369] on mat-icon "more_horiz" at bounding box center [1456, 380] width 23 height 23
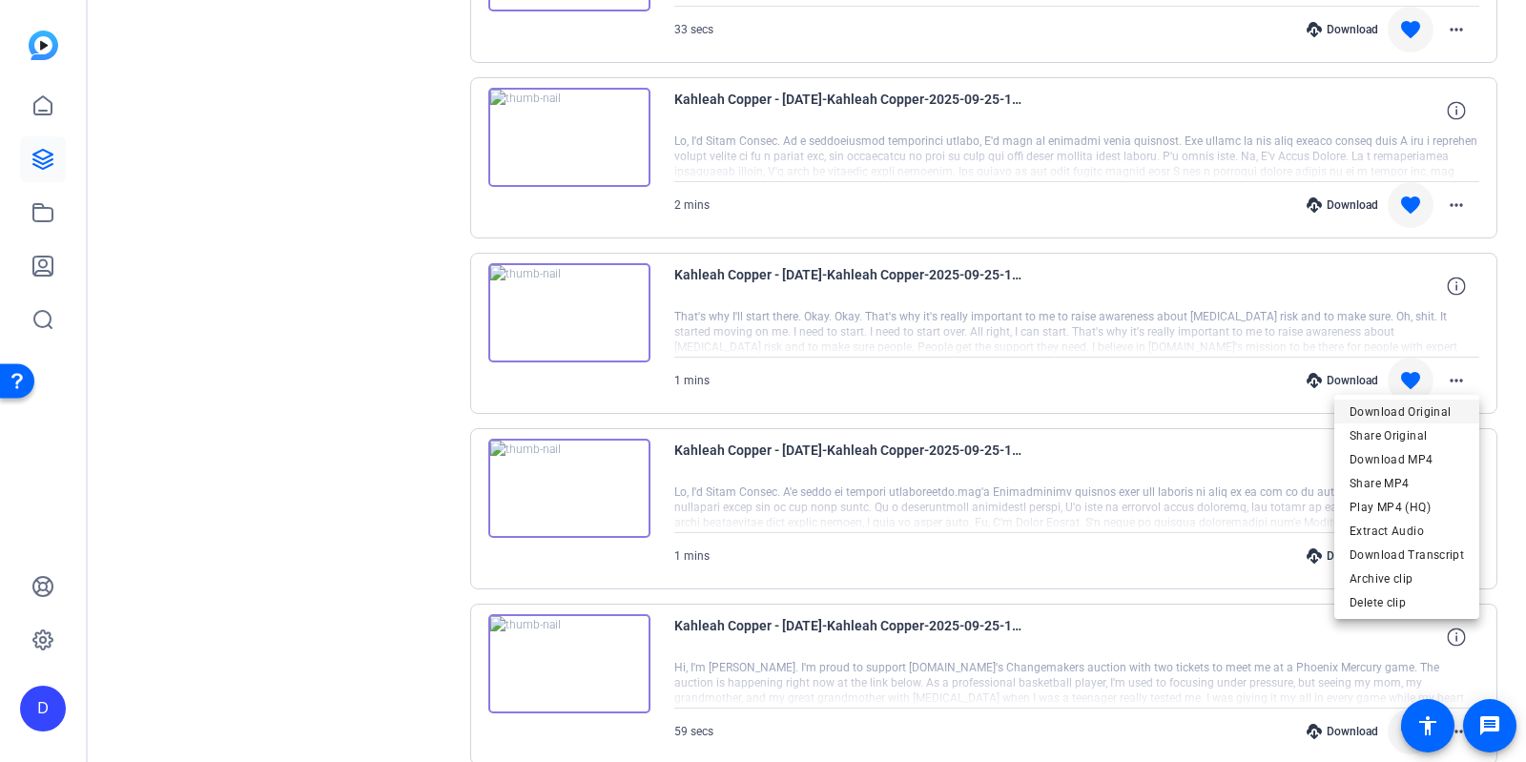
click at [1402, 407] on span "Download Original" at bounding box center [1407, 412] width 114 height 23
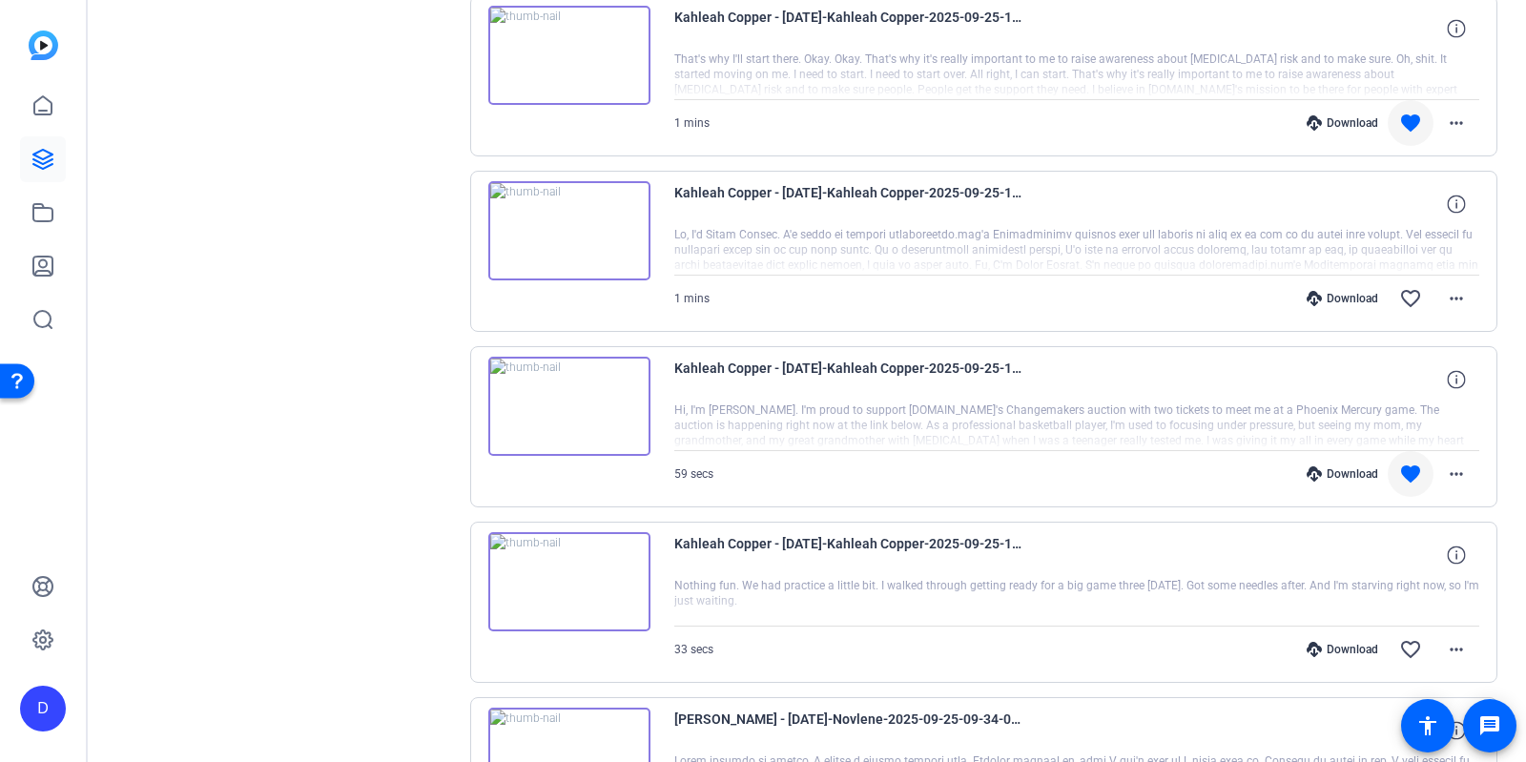
scroll to position [1280, 0]
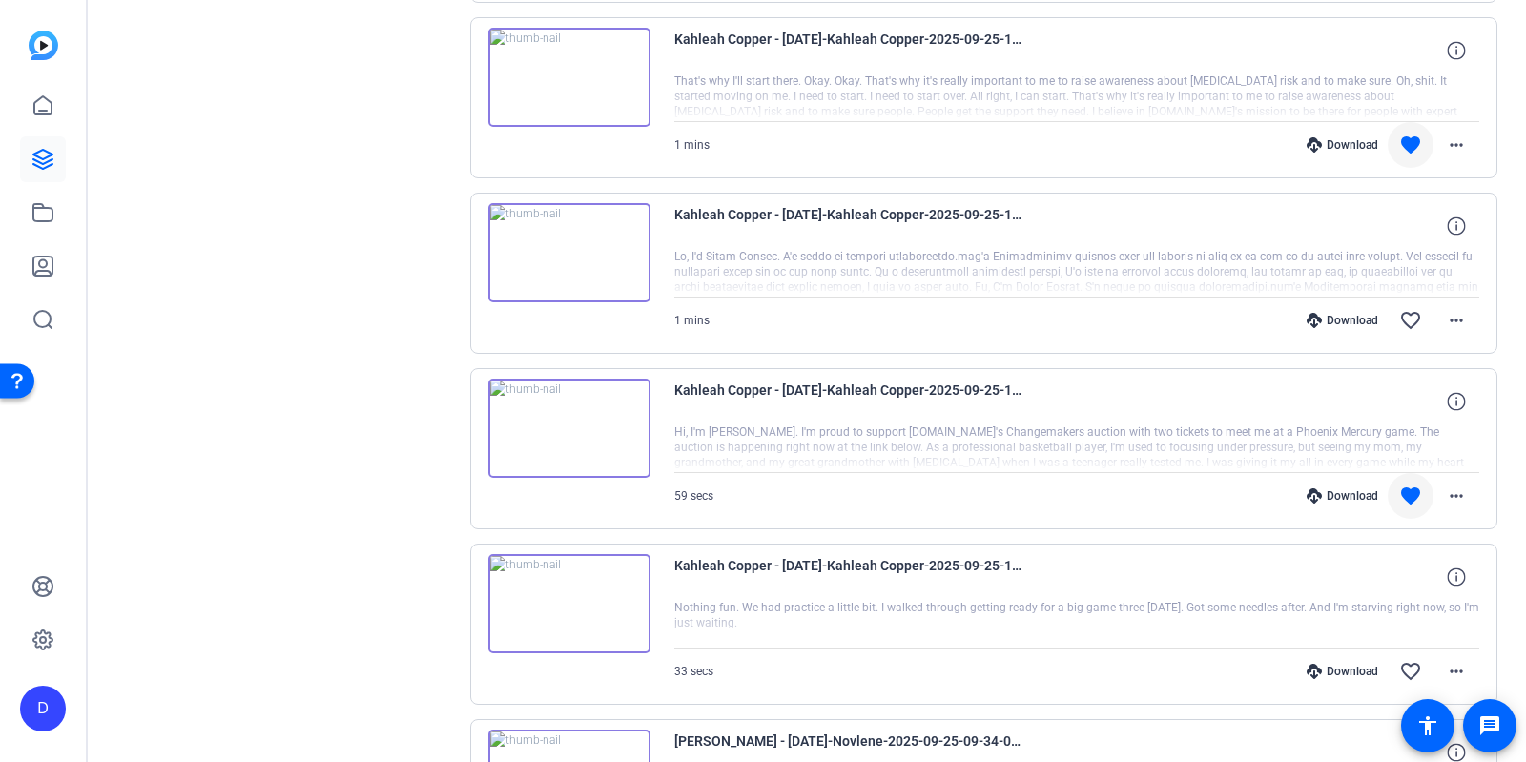
click at [571, 245] on img at bounding box center [569, 252] width 162 height 99
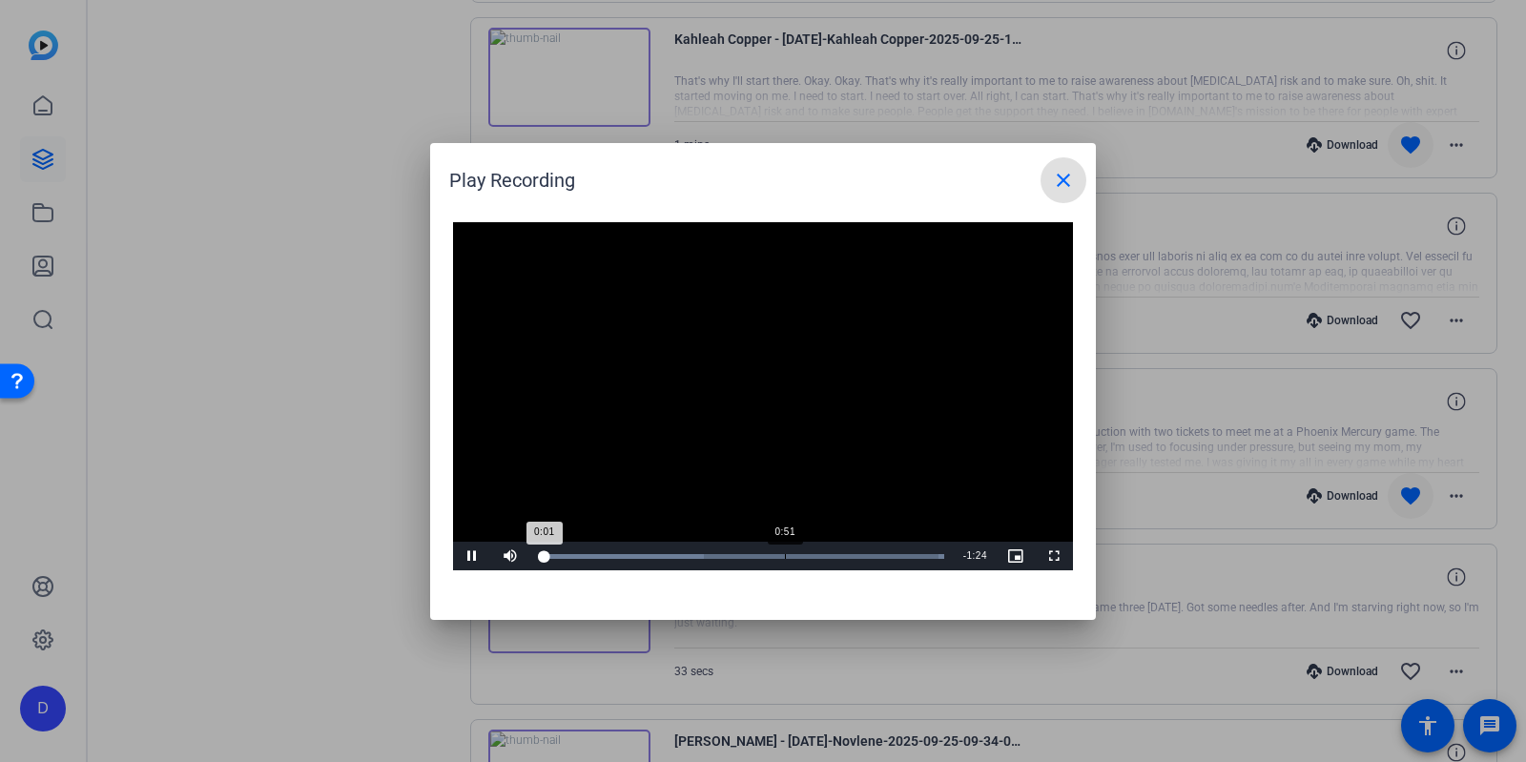
click at [785, 554] on div "0:51" at bounding box center [785, 556] width 1 height 5
click at [781, 554] on div "0:50" at bounding box center [781, 556] width 1 height 5
click at [755, 555] on div "Loaded : 100.00% 0:44 0:49" at bounding box center [741, 556] width 405 height 5
click at [1060, 176] on mat-icon "close" at bounding box center [1063, 180] width 23 height 23
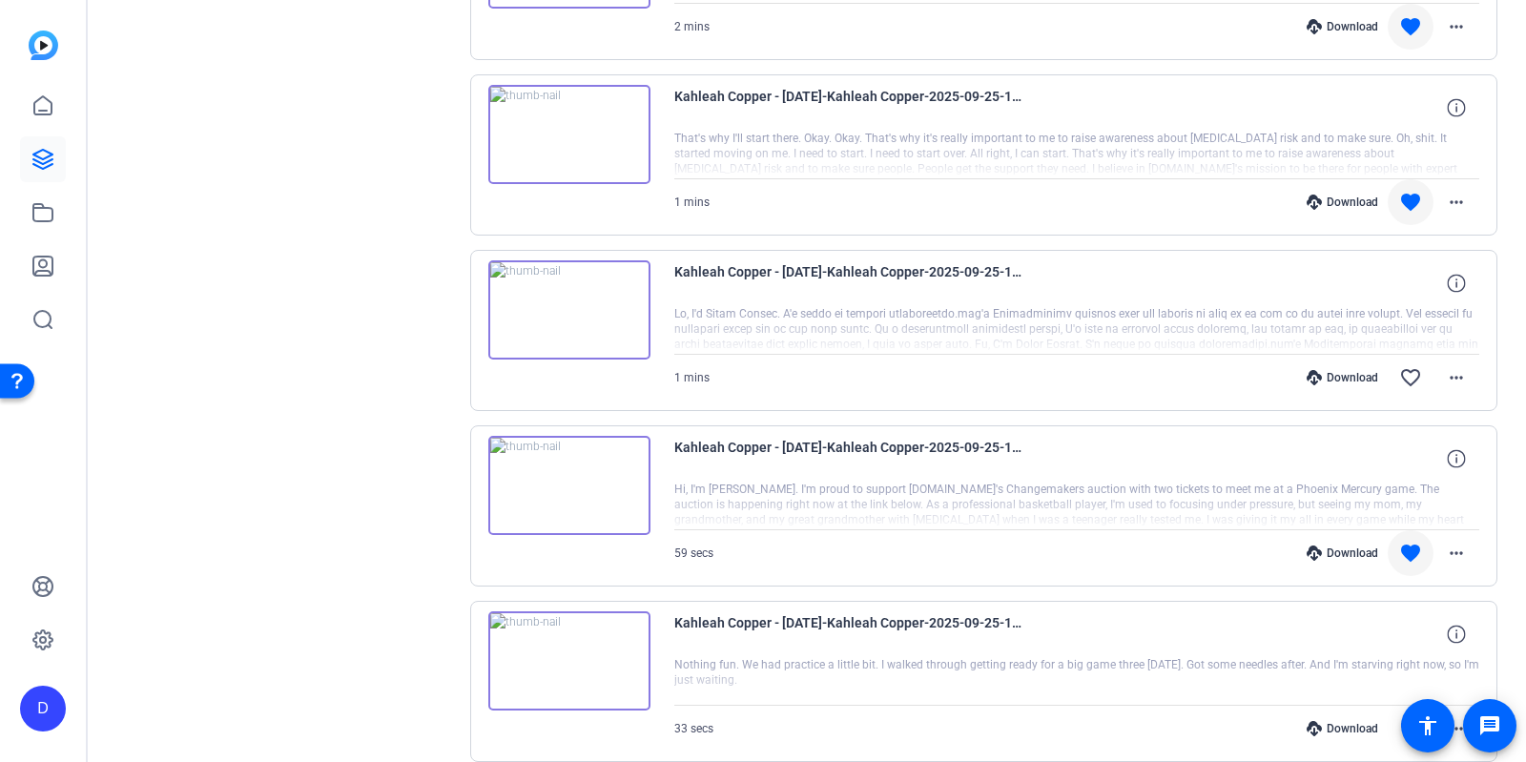
scroll to position [1212, 0]
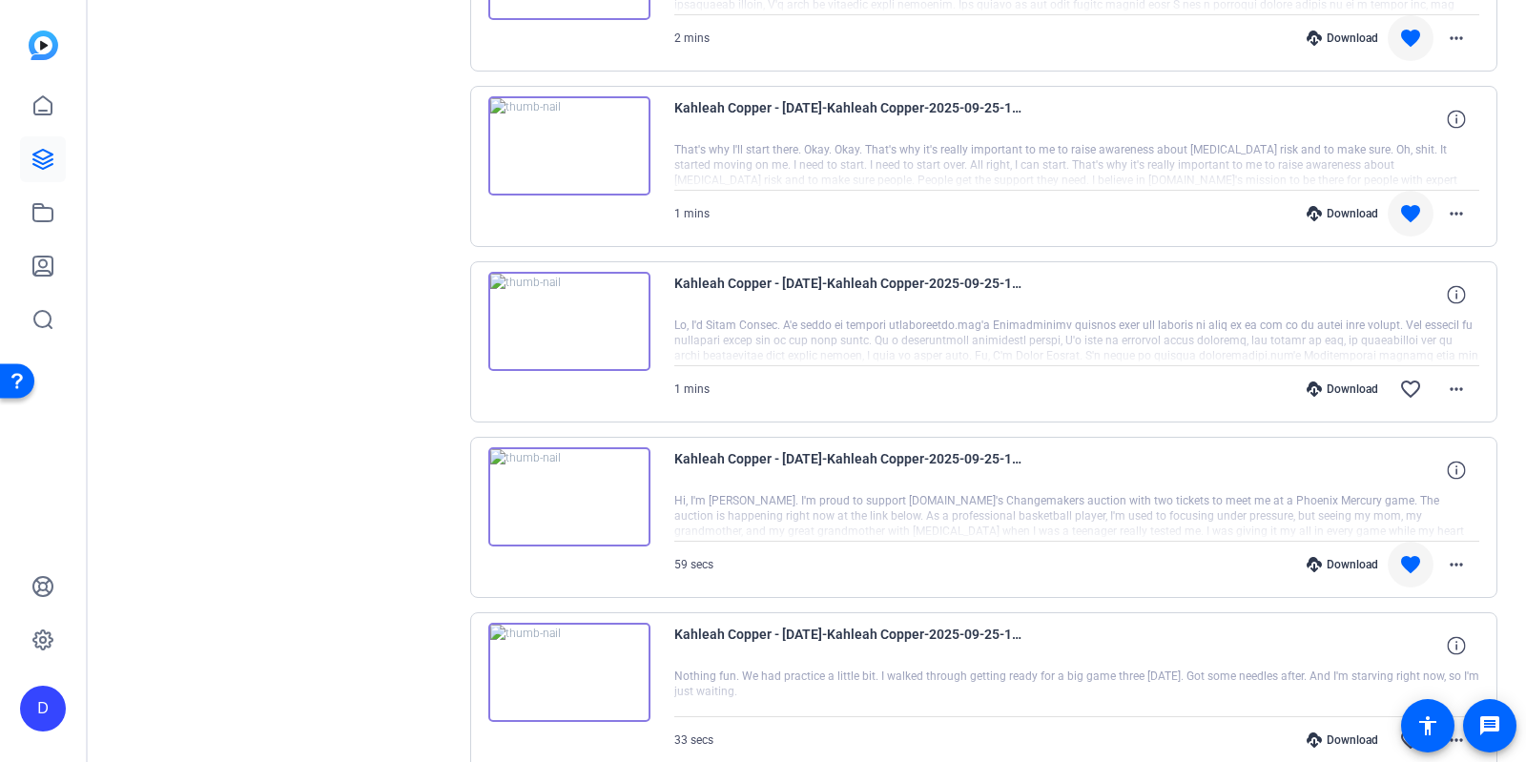
click at [570, 314] on img at bounding box center [569, 321] width 162 height 99
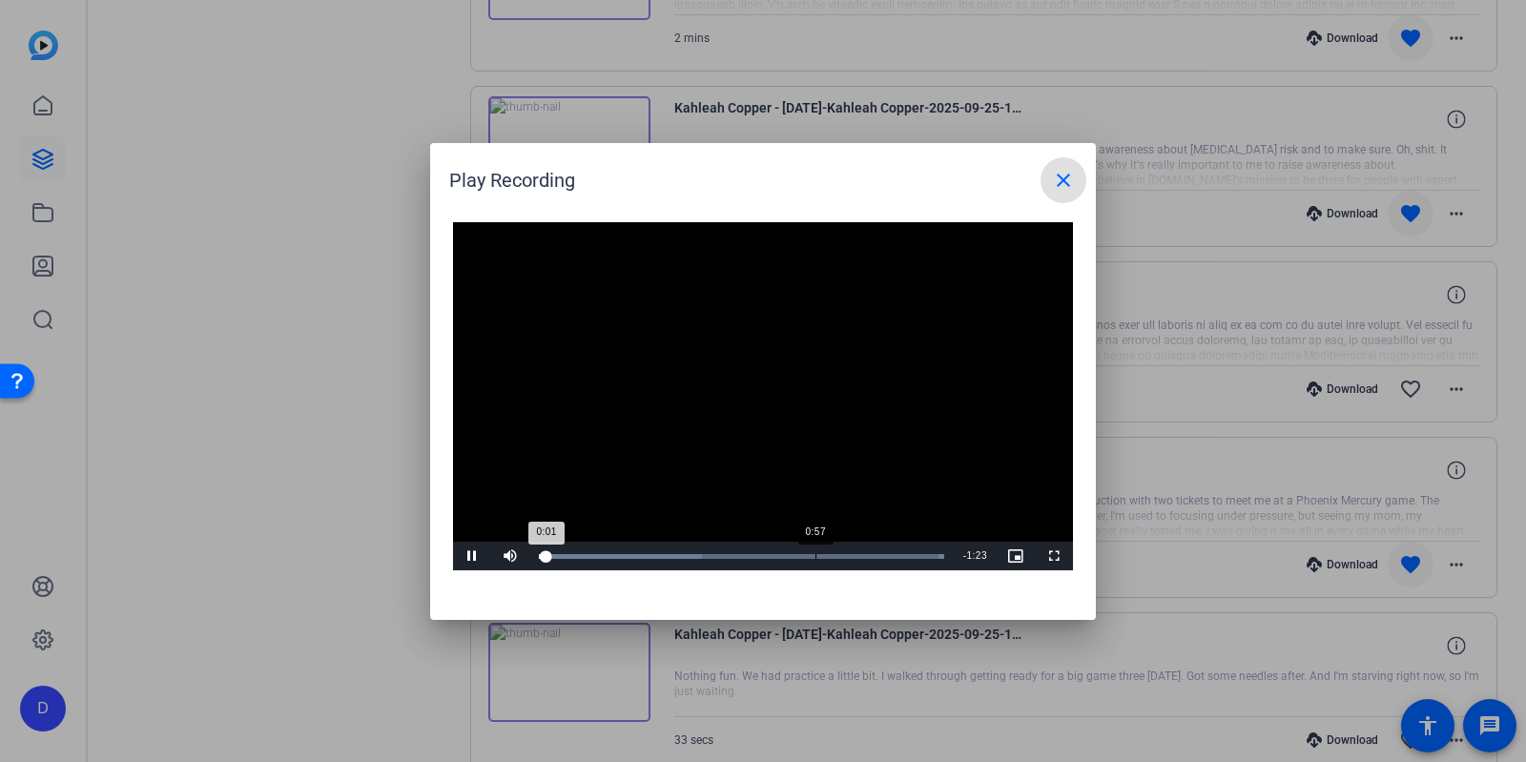
click at [816, 554] on div "Loaded : 100.00% 0:57 0:01" at bounding box center [741, 556] width 405 height 5
click at [816, 555] on div "0:57" at bounding box center [816, 556] width 1 height 5
click at [779, 554] on div "Loaded : 100.00% 0:50 0:53" at bounding box center [741, 556] width 405 height 5
click at [762, 557] on div "Loaded : 100.00% 0:46 0:50" at bounding box center [741, 556] width 405 height 5
click at [747, 559] on div "Loaded : 100.00% 0:43 0:47" at bounding box center [741, 556] width 425 height 29
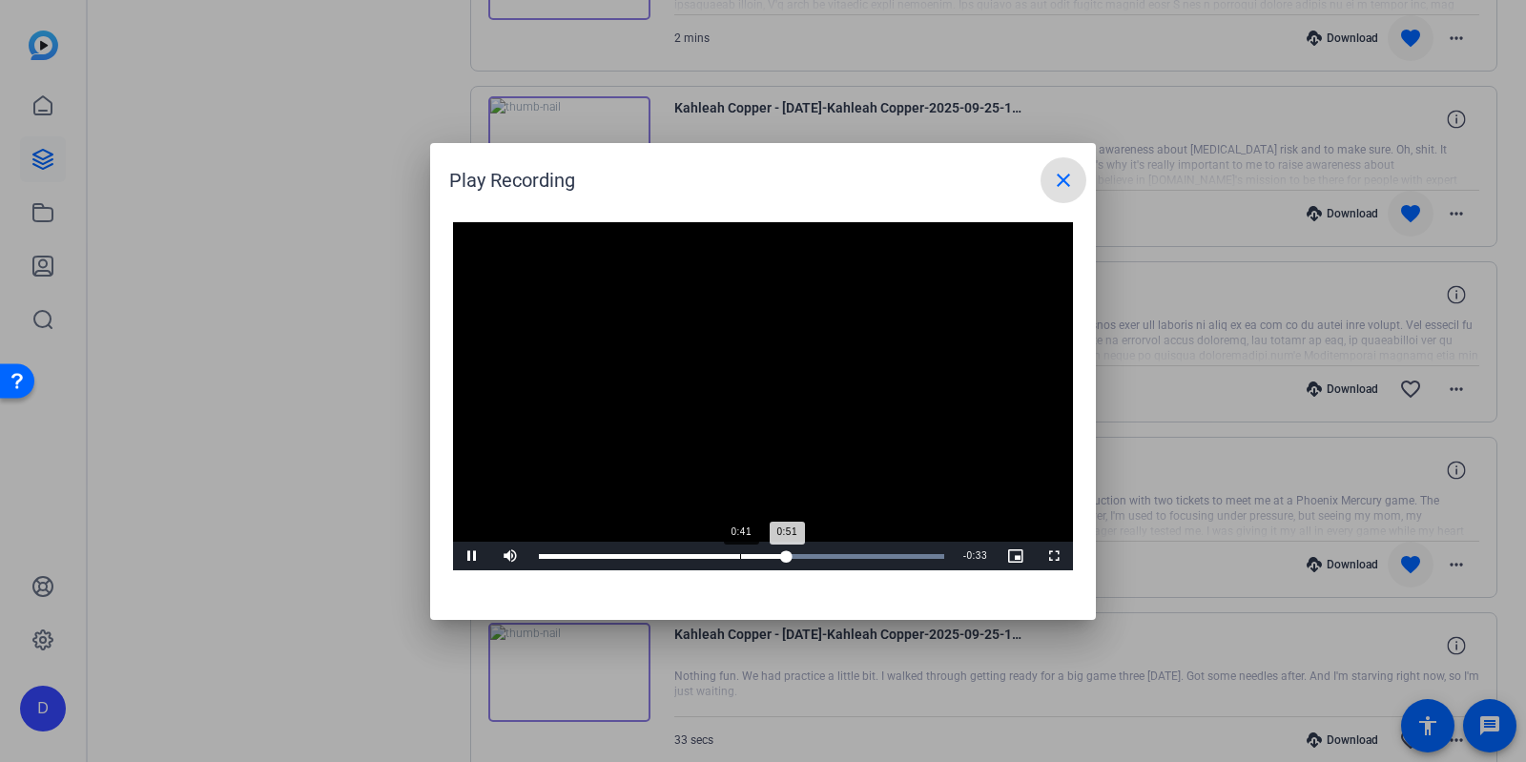
click at [739, 554] on div "Loaded : 100.00% 0:41 0:51" at bounding box center [741, 556] width 405 height 5
click at [711, 554] on div "Loaded : 100.00% 0:37 0:42" at bounding box center [741, 556] width 405 height 5
click at [689, 558] on div "Loaded : 100.00% 0:31 0:31" at bounding box center [741, 556] width 405 height 5
click at [927, 555] on div "Loaded : 100.00% 1:19 0:37" at bounding box center [741, 556] width 405 height 5
click at [469, 556] on span "Video Player" at bounding box center [472, 556] width 38 height 0
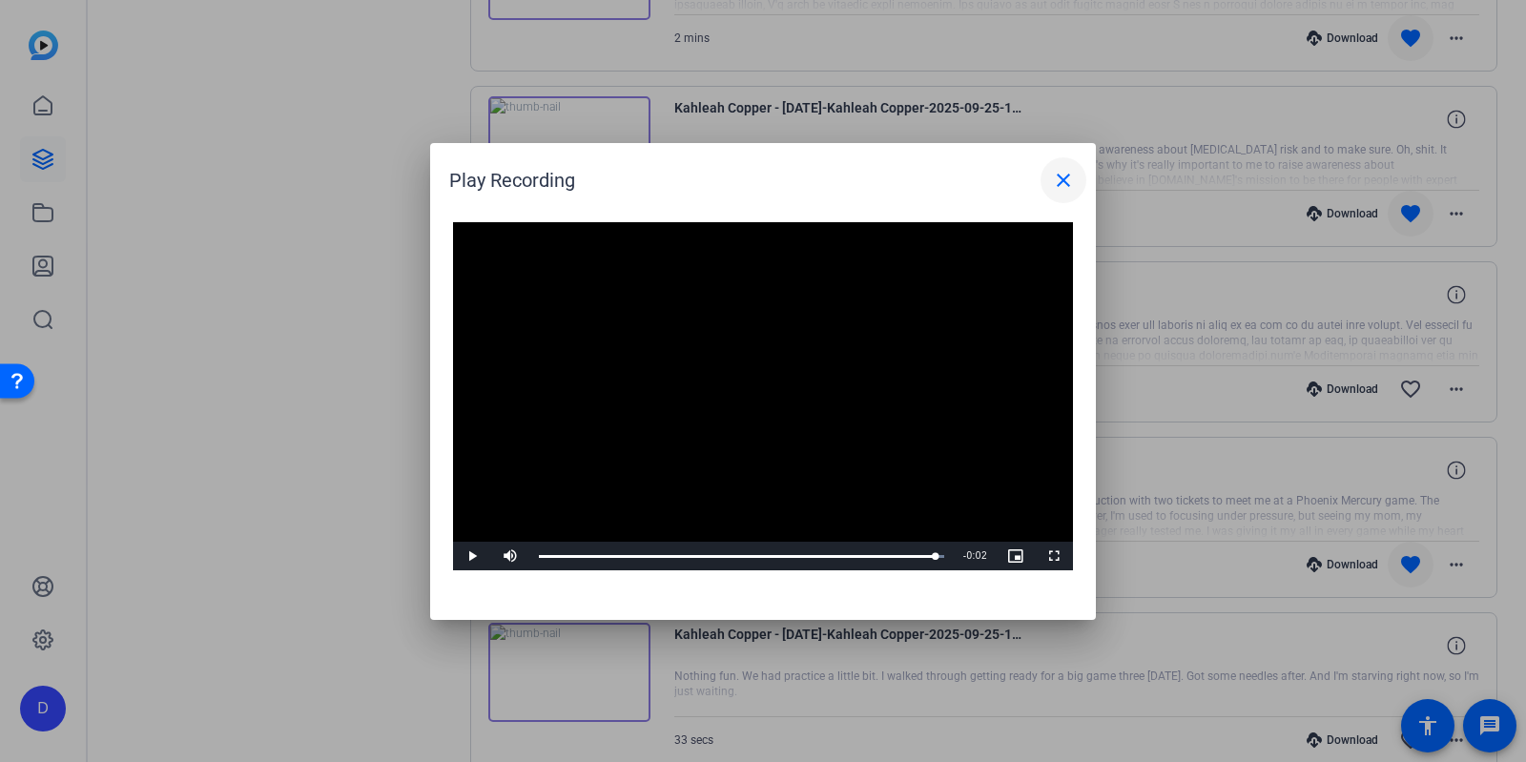
click at [1069, 174] on mat-icon "close" at bounding box center [1063, 180] width 23 height 23
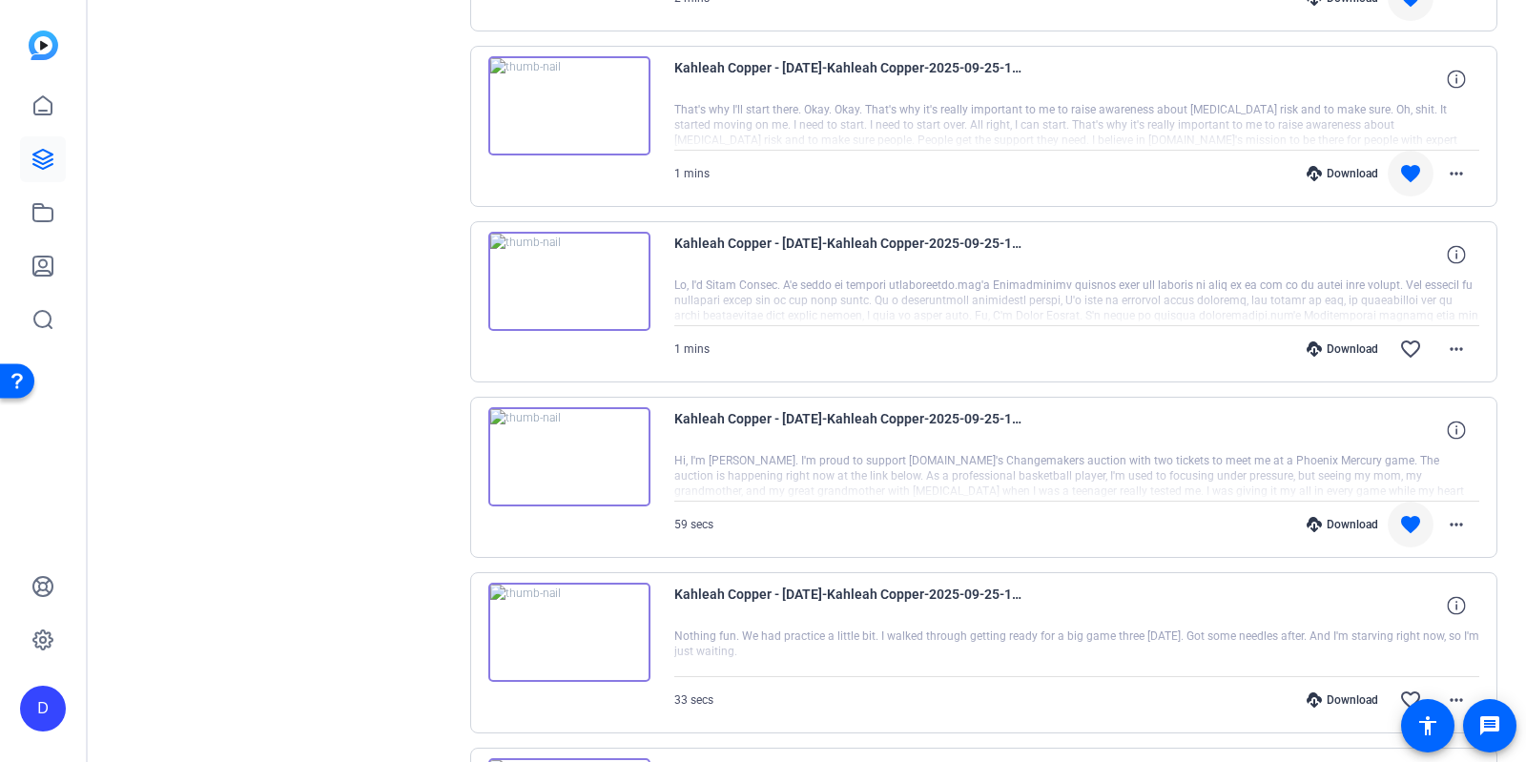
scroll to position [1251, 0]
click at [1420, 339] on mat-icon "favorite_border" at bounding box center [1410, 350] width 23 height 23
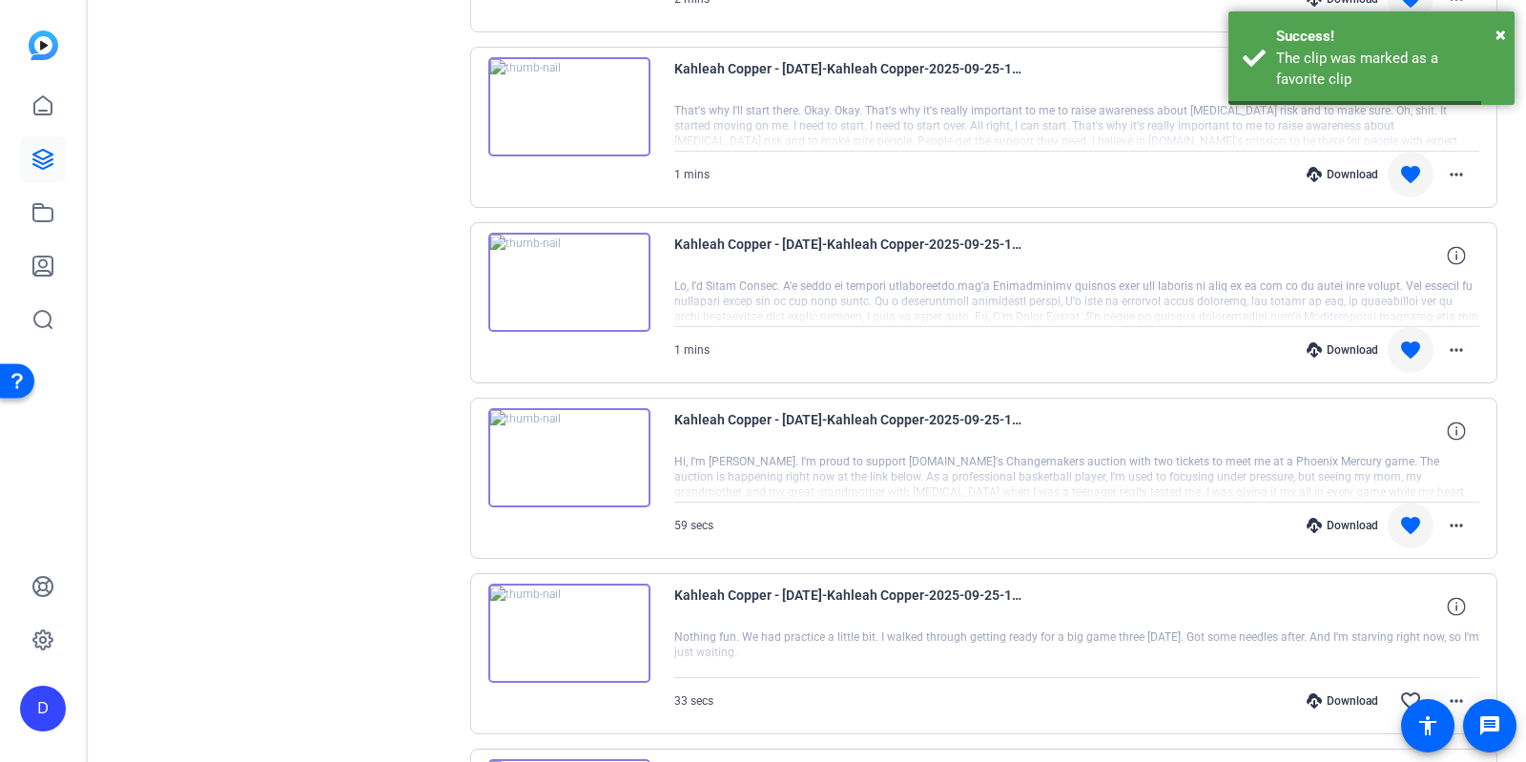
click at [1363, 342] on div "Download" at bounding box center [1342, 349] width 91 height 15
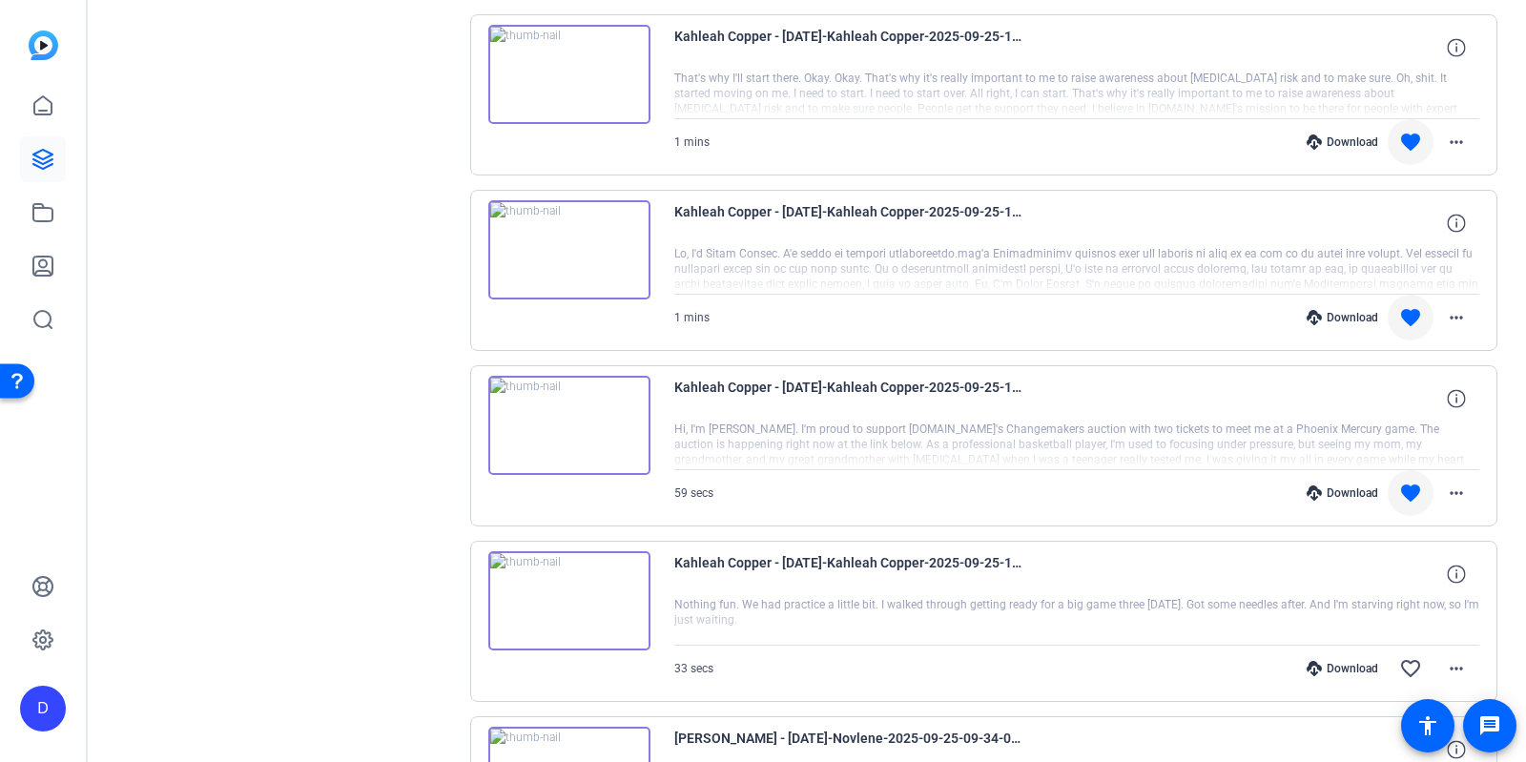
scroll to position [1269, 0]
